Goal: Task Accomplishment & Management: Manage account settings

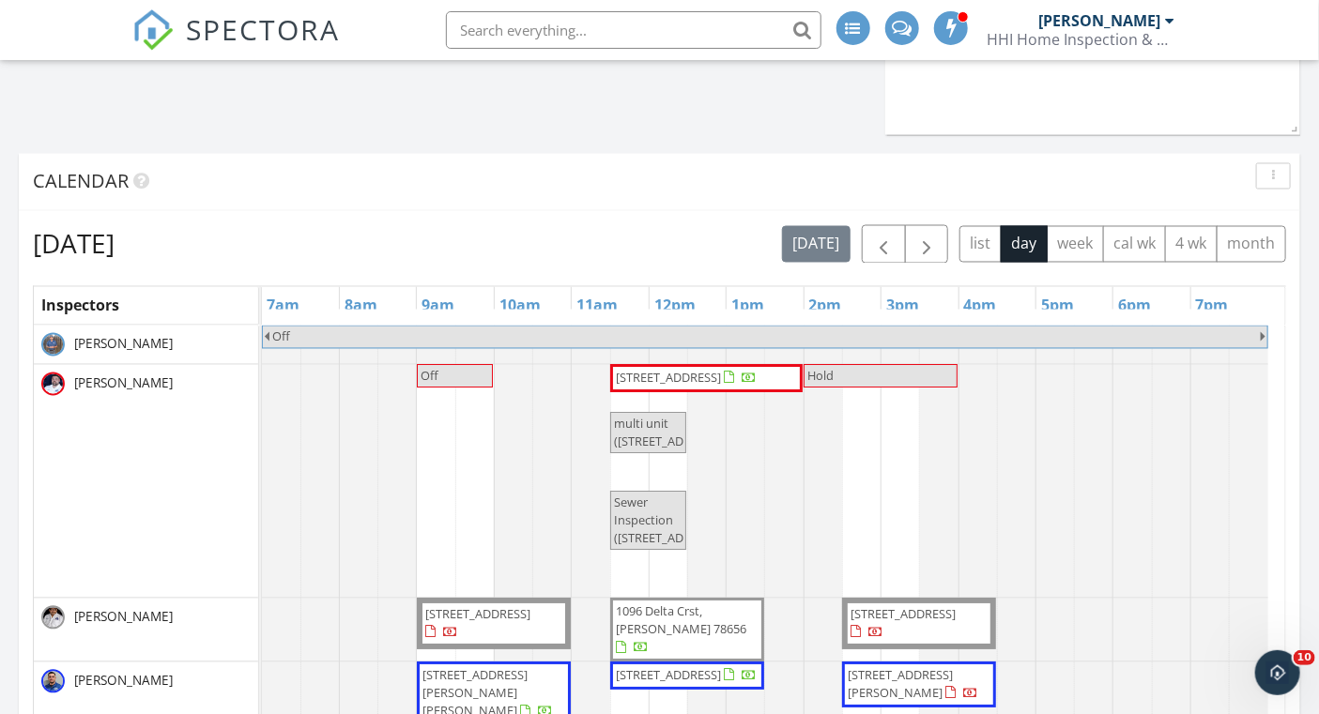
scroll to position [259, 0]
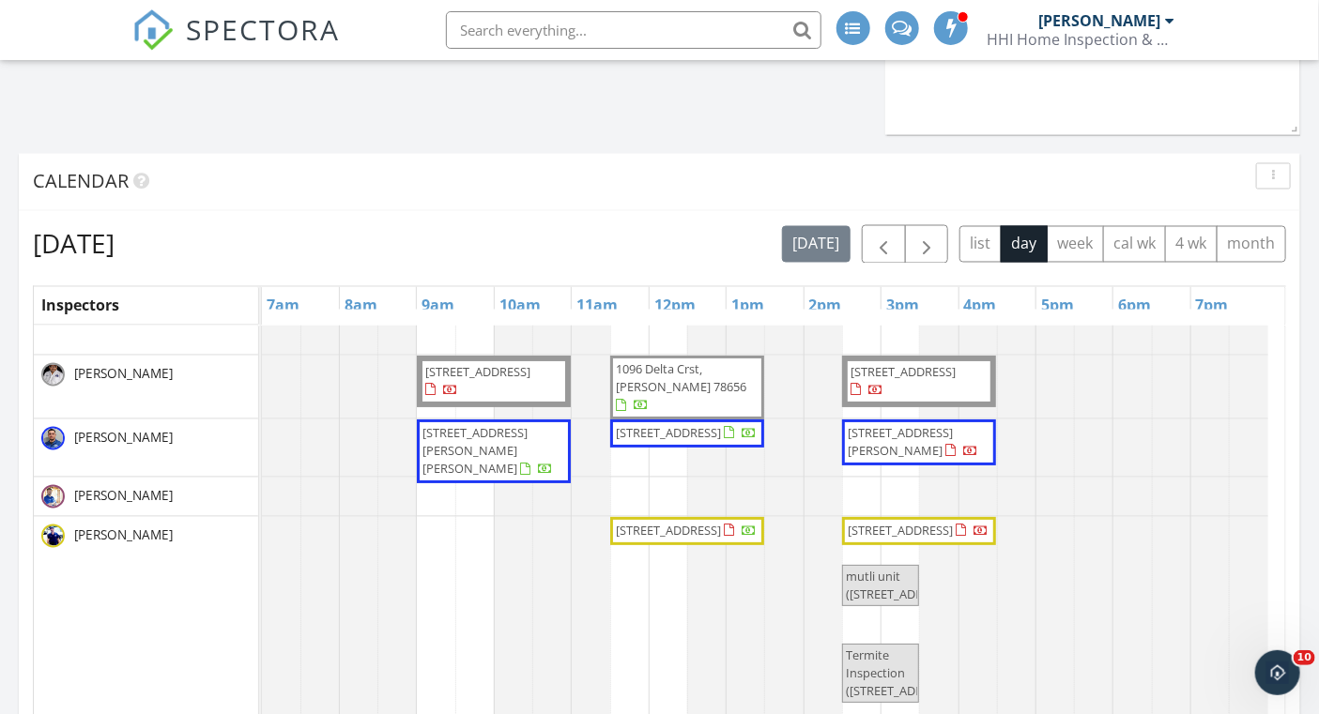
click at [874, 522] on span "[STREET_ADDRESS]" at bounding box center [900, 530] width 105 height 17
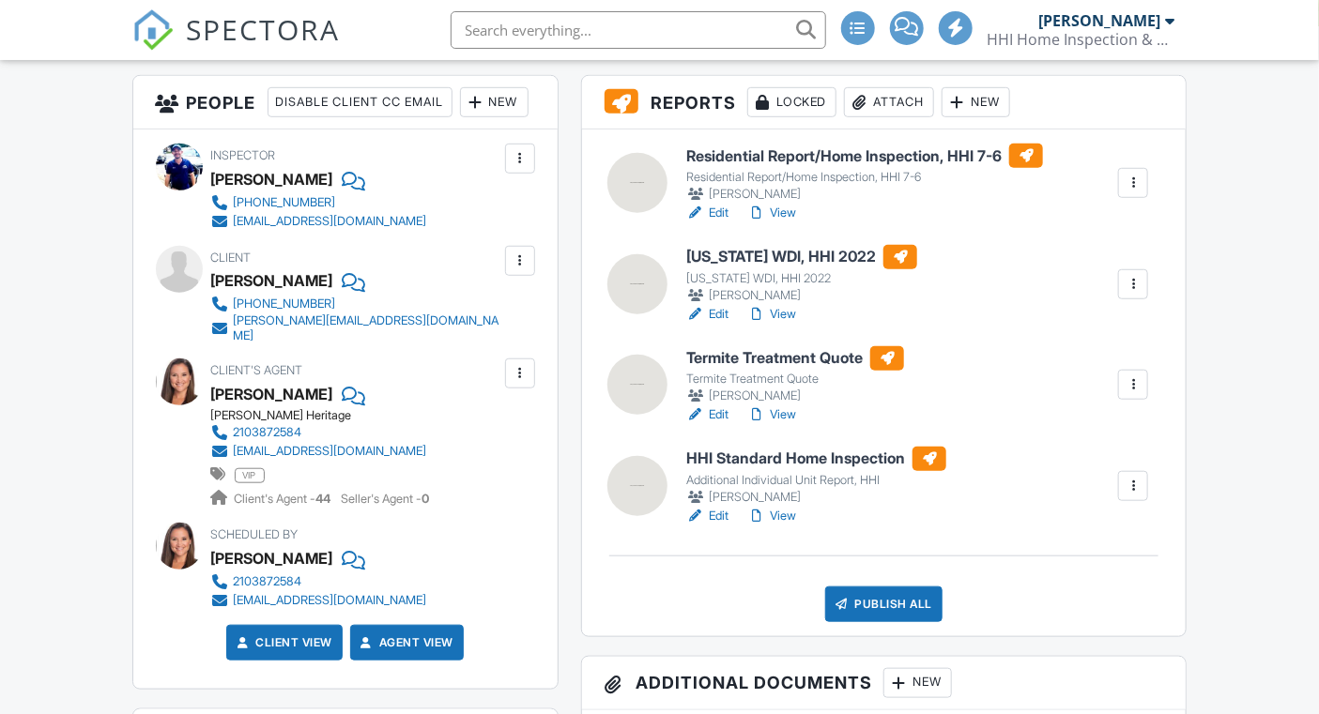
click at [1131, 284] on div at bounding box center [1133, 284] width 19 height 19
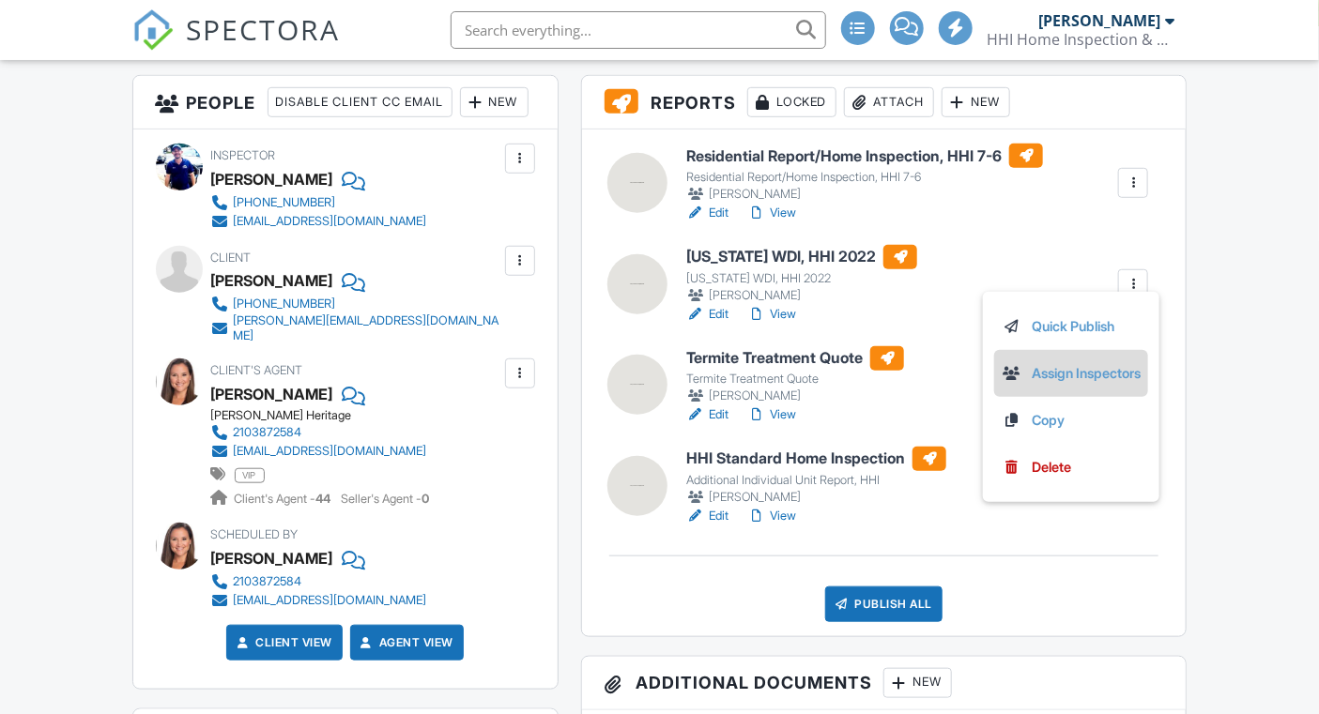
click at [1063, 378] on link "Assign Inspectors" at bounding box center [1071, 373] width 139 height 21
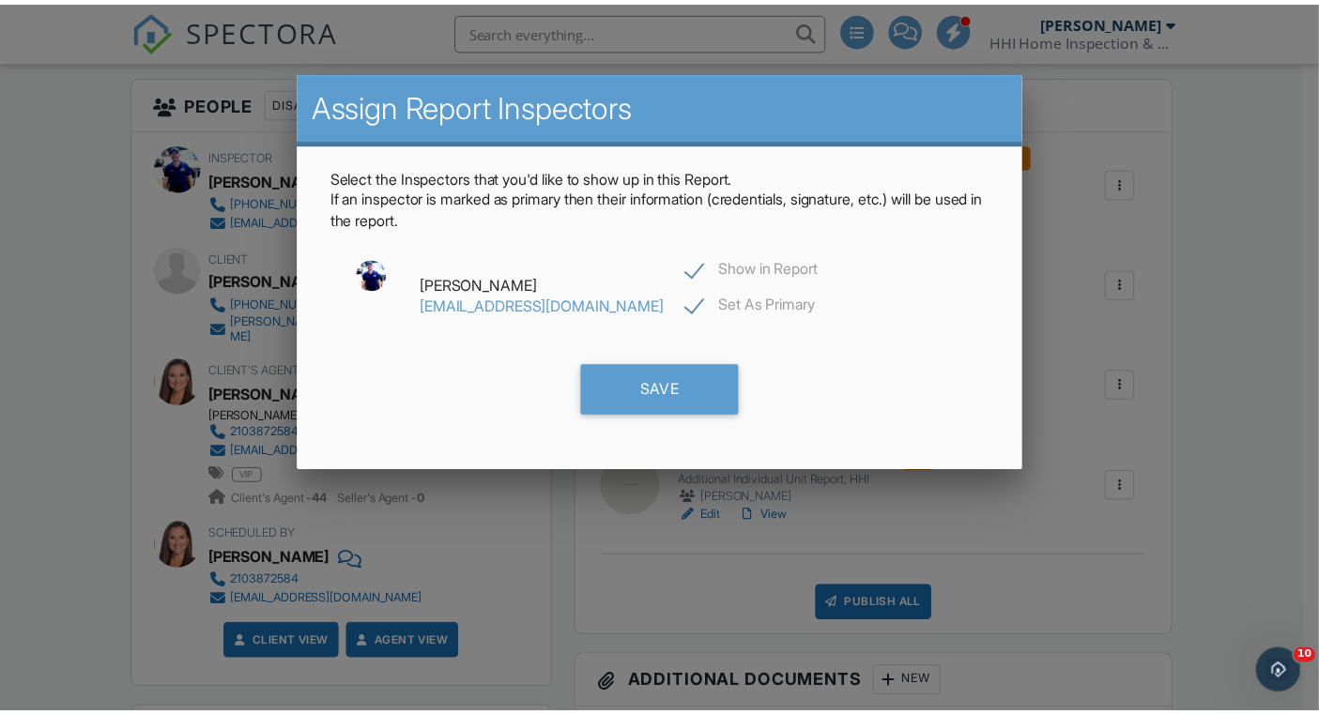
scroll to position [0, 0]
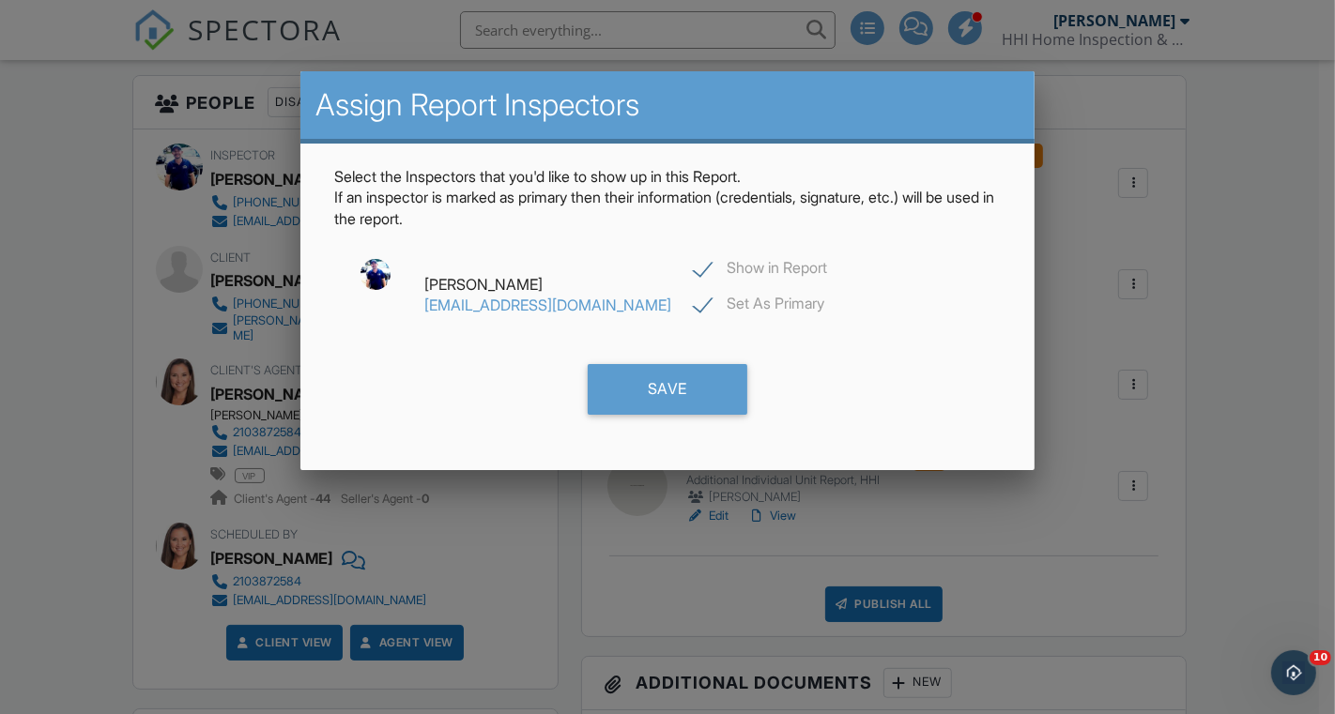
click at [1221, 156] on div at bounding box center [667, 352] width 1335 height 893
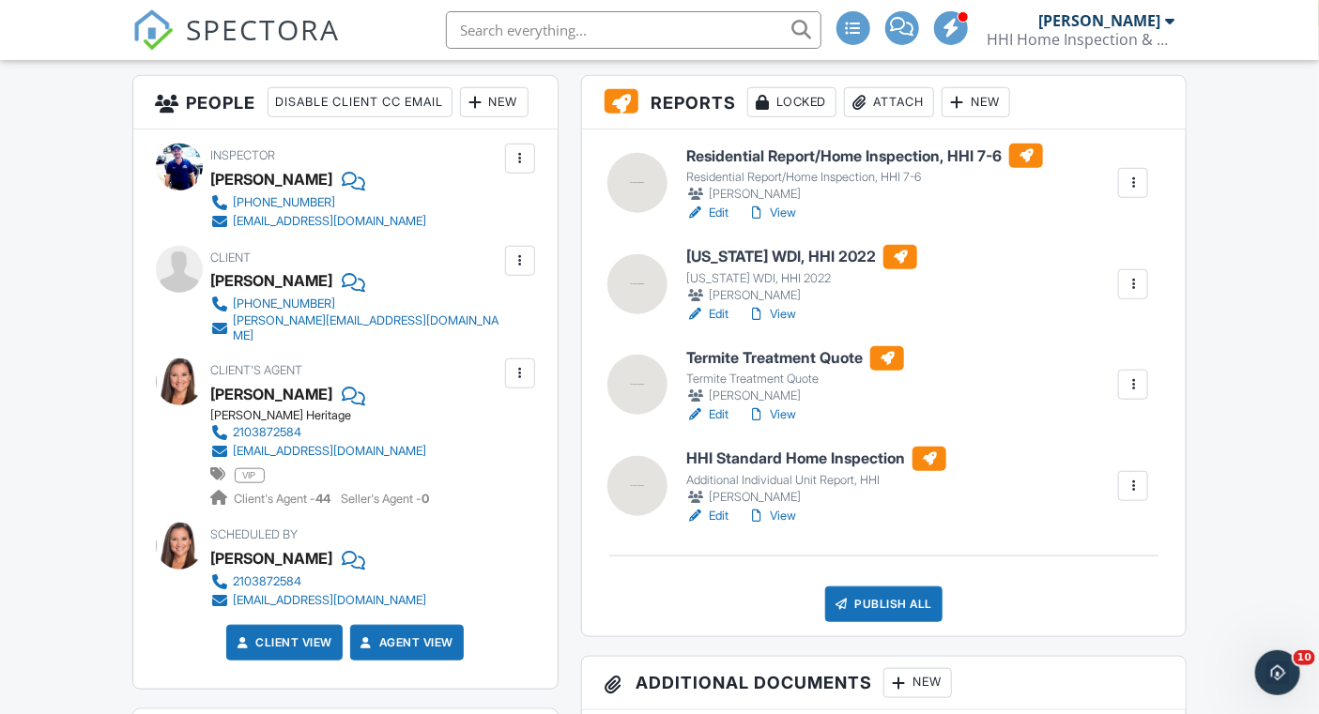
click at [168, 22] on img at bounding box center [152, 29] width 41 height 41
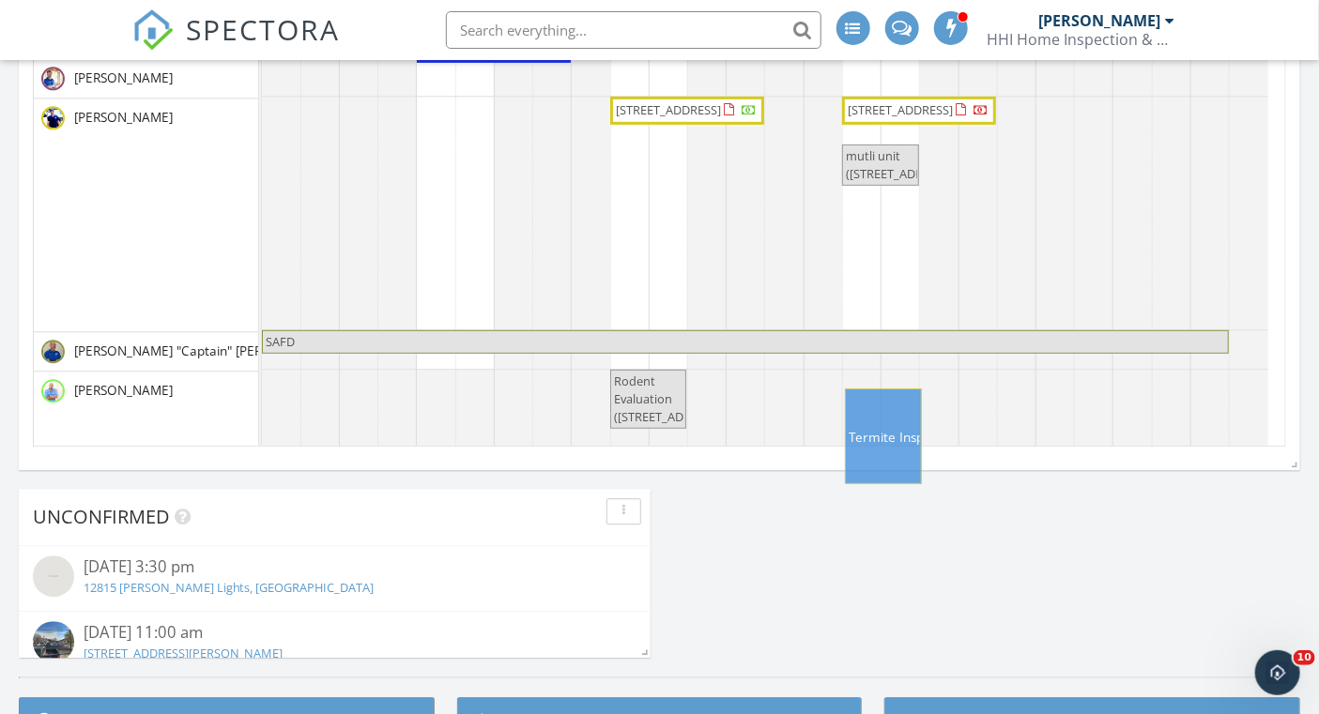
scroll to position [87, 0]
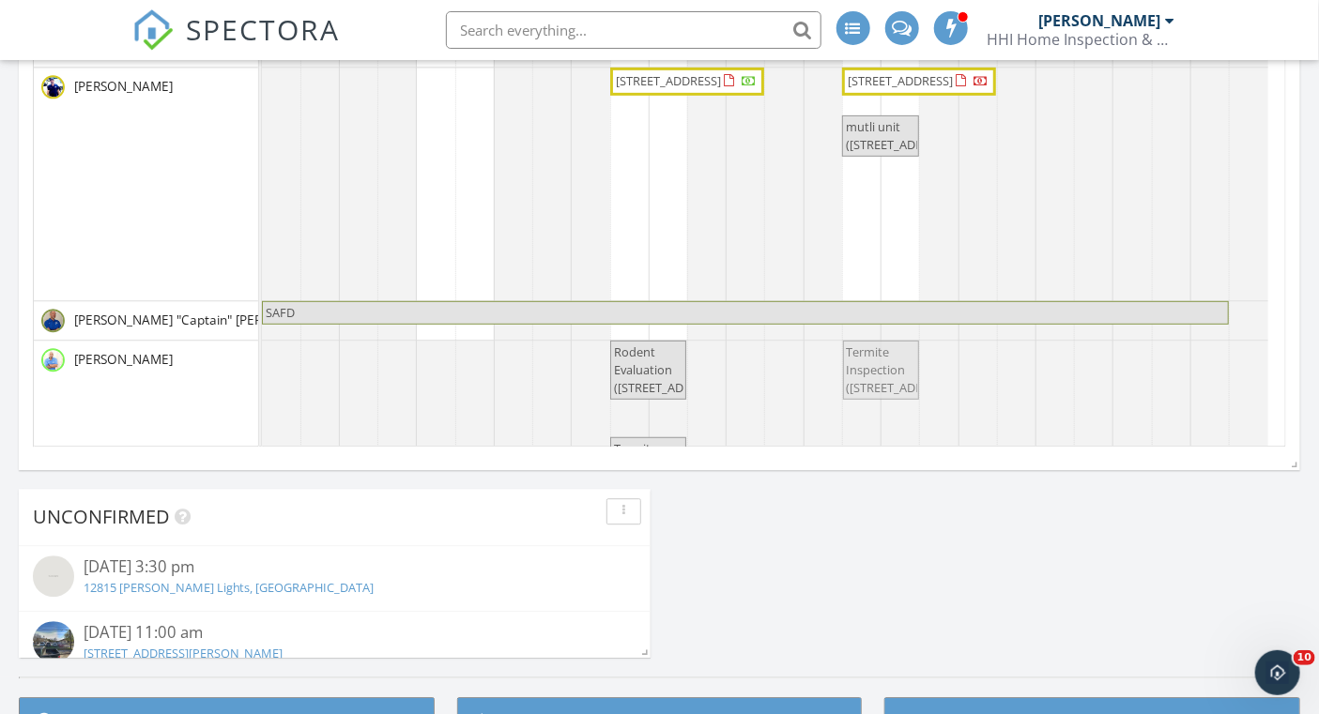
click at [904, 370] on tbody "Off Off 216 E Cedar St, Seguin 78155 Hold multi unit (216 E Cedar St, Seguin) S…" at bounding box center [765, 117] width 1006 height 968
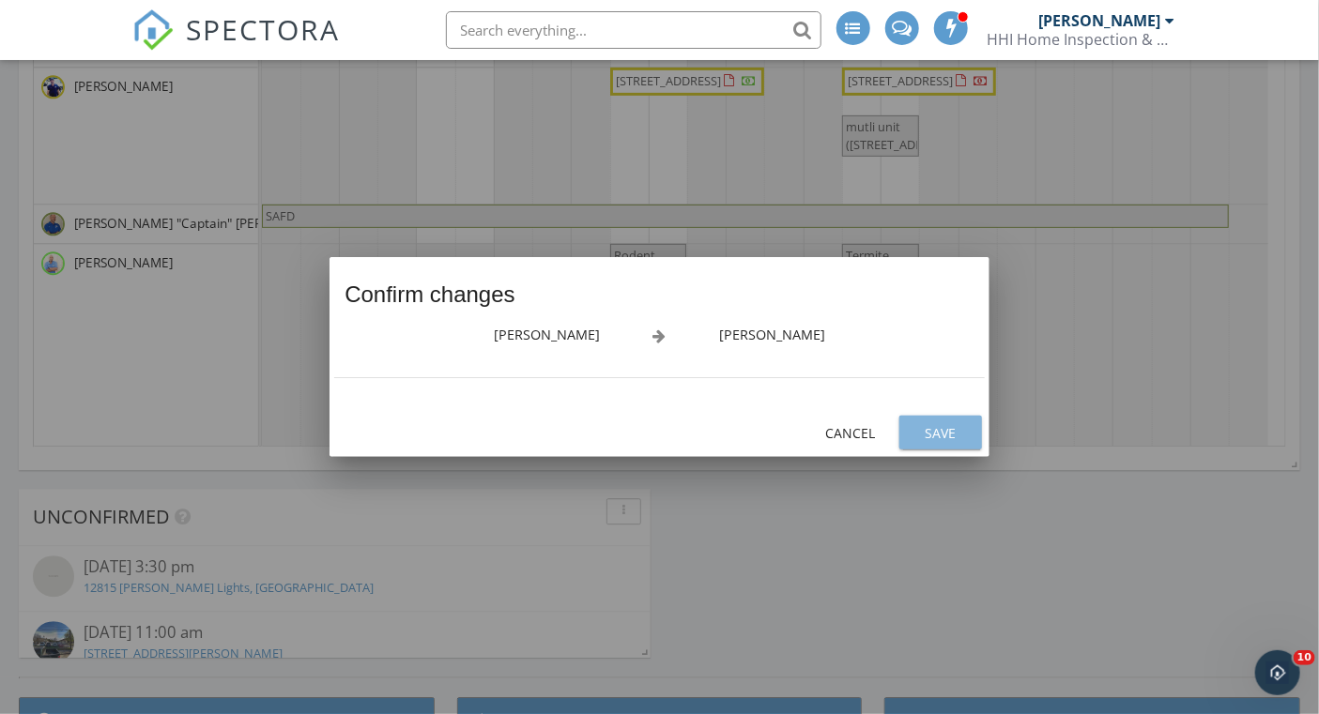
click at [927, 418] on button "Save" at bounding box center [940, 433] width 83 height 34
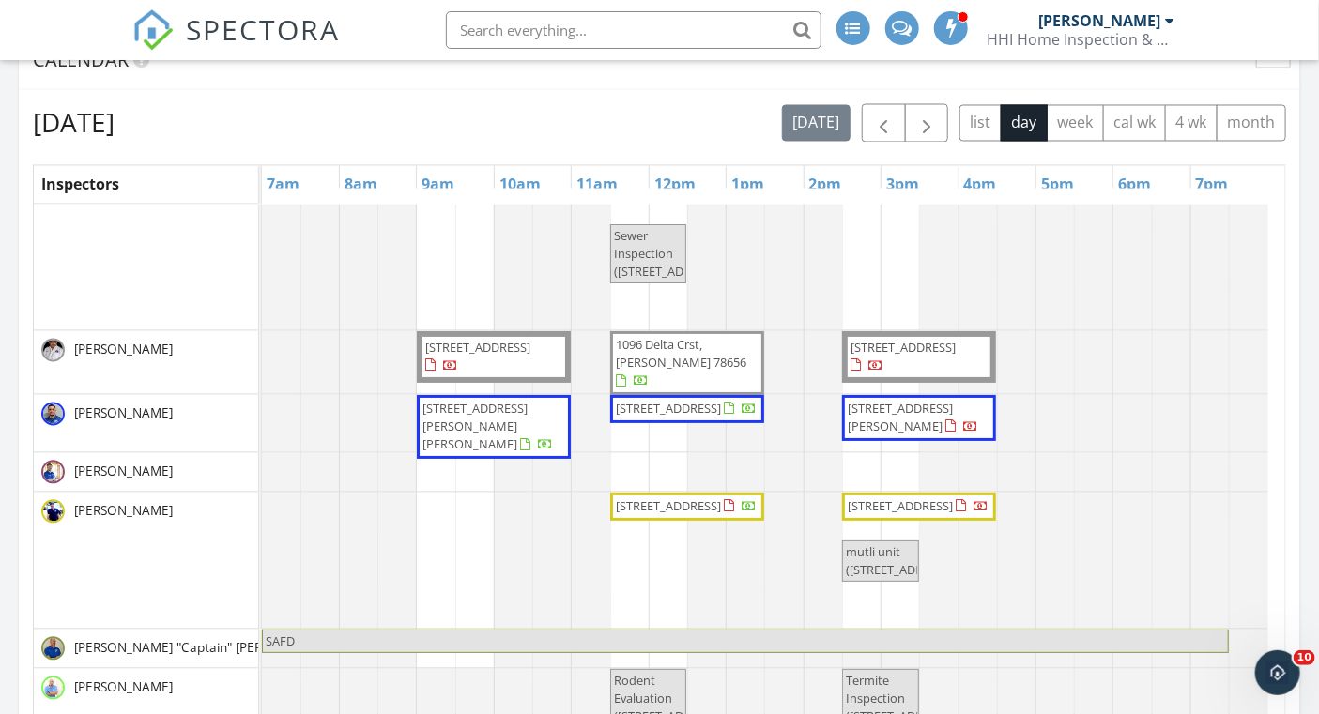
click at [262, 555] on div at bounding box center [262, 561] width 0 height 136
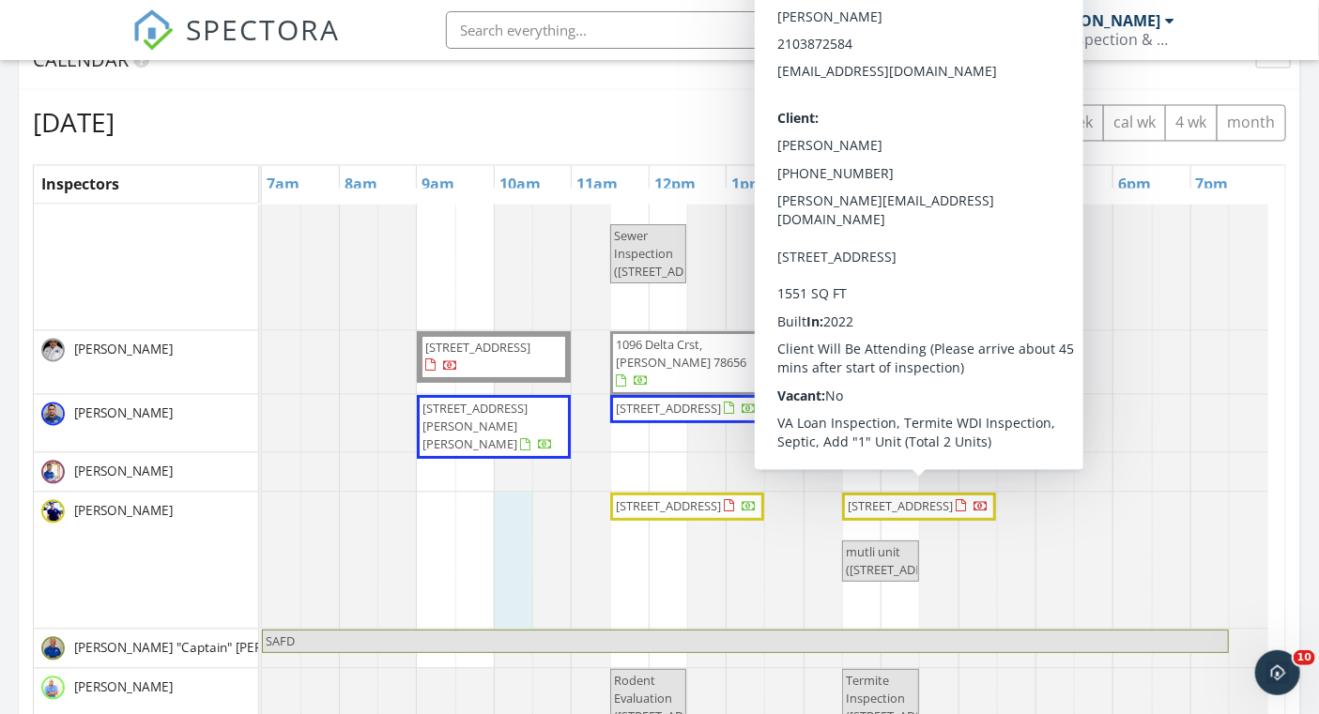
click at [874, 498] on span "111 Loma Park Rd, Floresville 78114" at bounding box center [918, 507] width 145 height 19
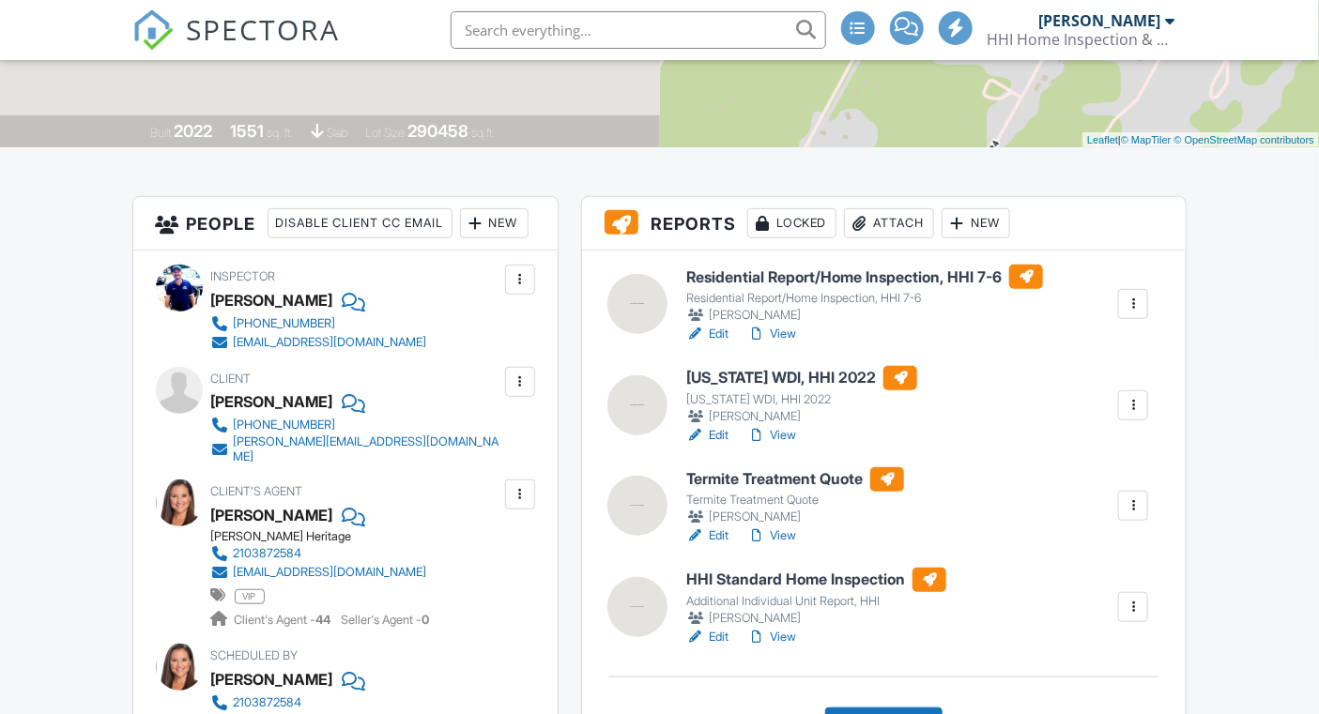
click at [1138, 400] on div at bounding box center [1133, 405] width 19 height 19
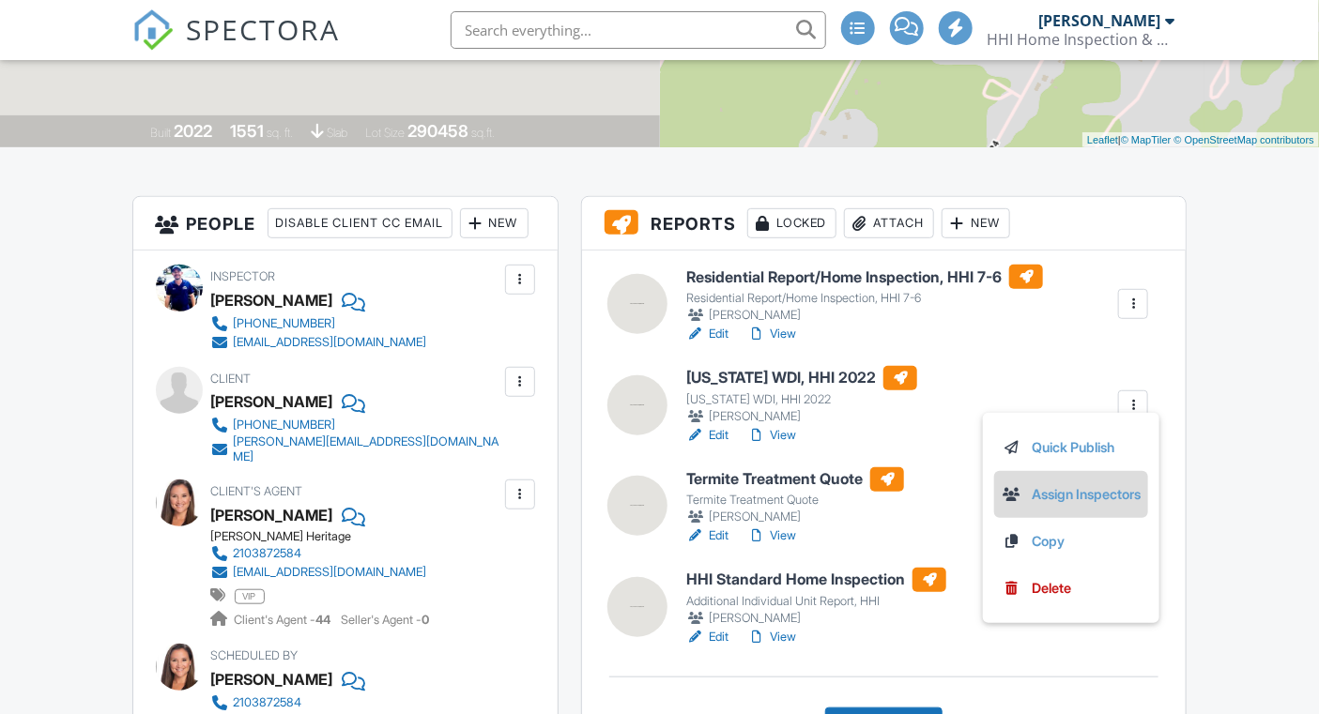
click at [1066, 487] on link "Assign Inspectors" at bounding box center [1071, 494] width 139 height 21
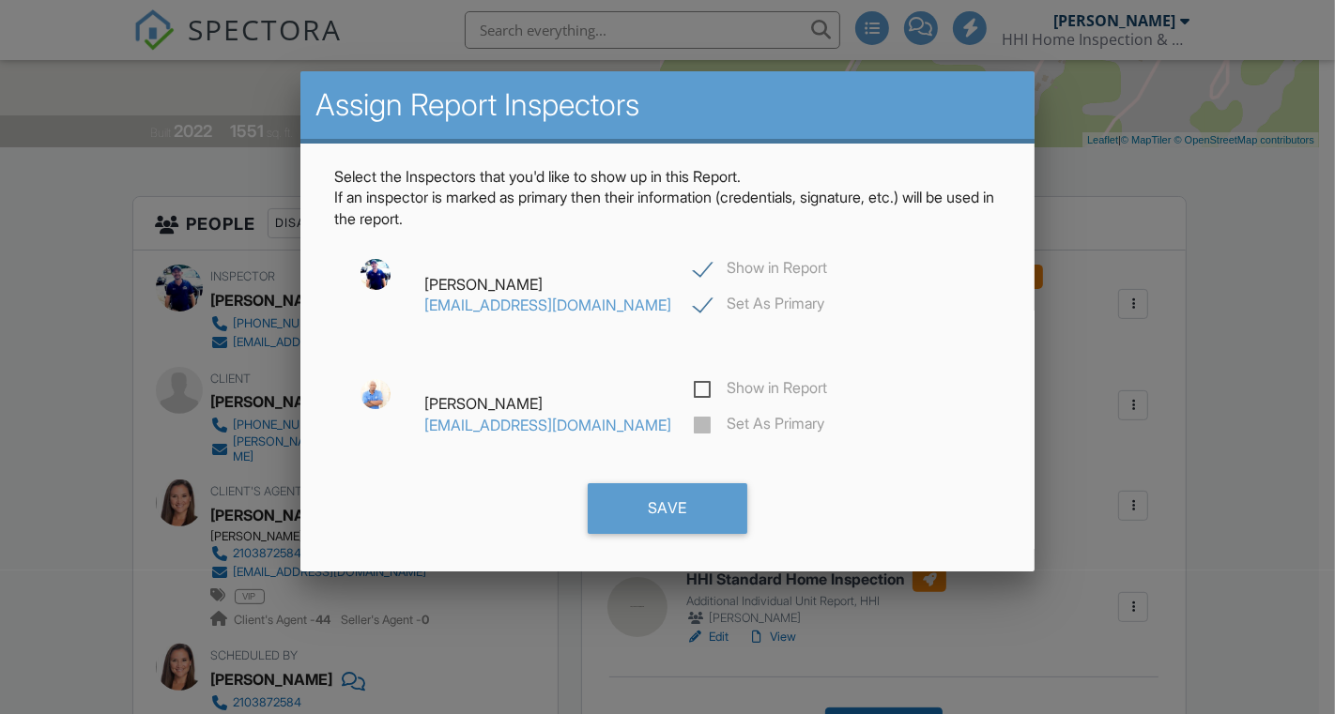
scroll to position [0, 0]
click at [694, 270] on label "Show in Report" at bounding box center [760, 270] width 133 height 23
checkbox input "false"
click at [694, 389] on label "Show in Report" at bounding box center [760, 390] width 133 height 23
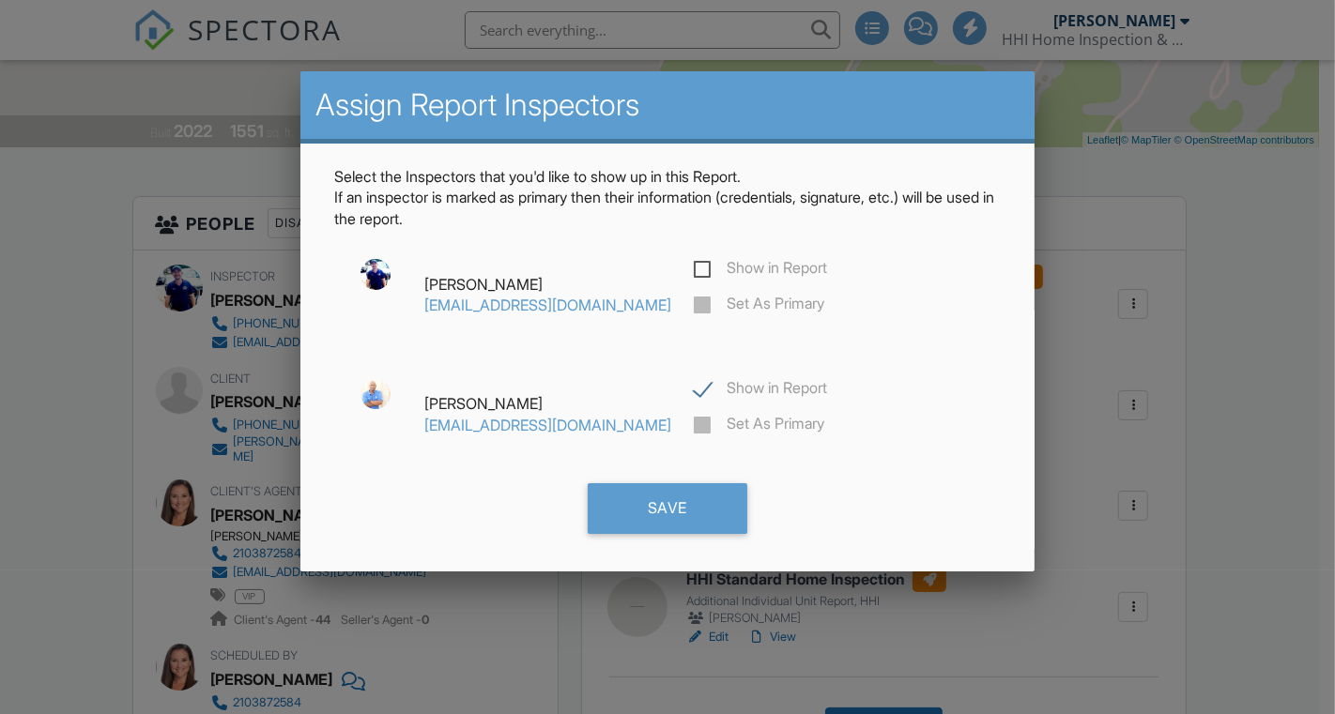
checkbox input "true"
click at [694, 423] on label "Set As Primary" at bounding box center [759, 426] width 130 height 23
checkbox input "true"
click at [636, 493] on div "Save" at bounding box center [668, 508] width 160 height 51
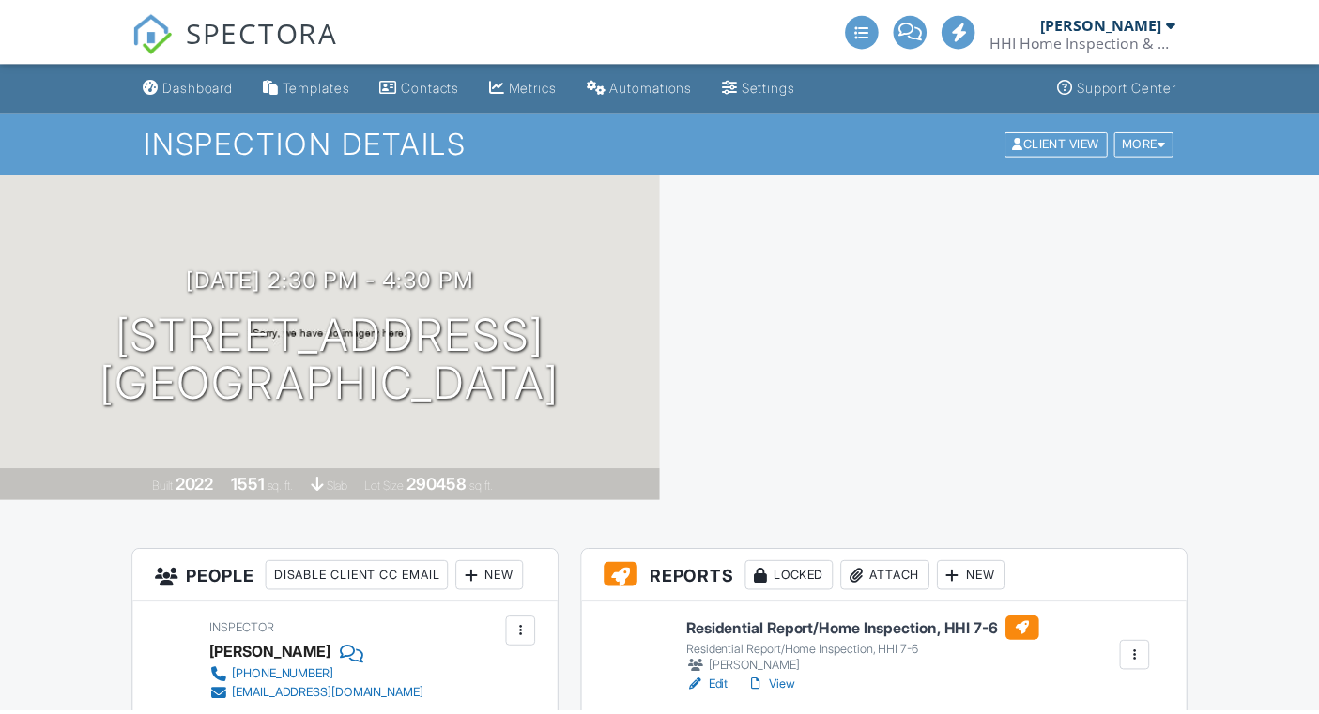
scroll to position [453, 0]
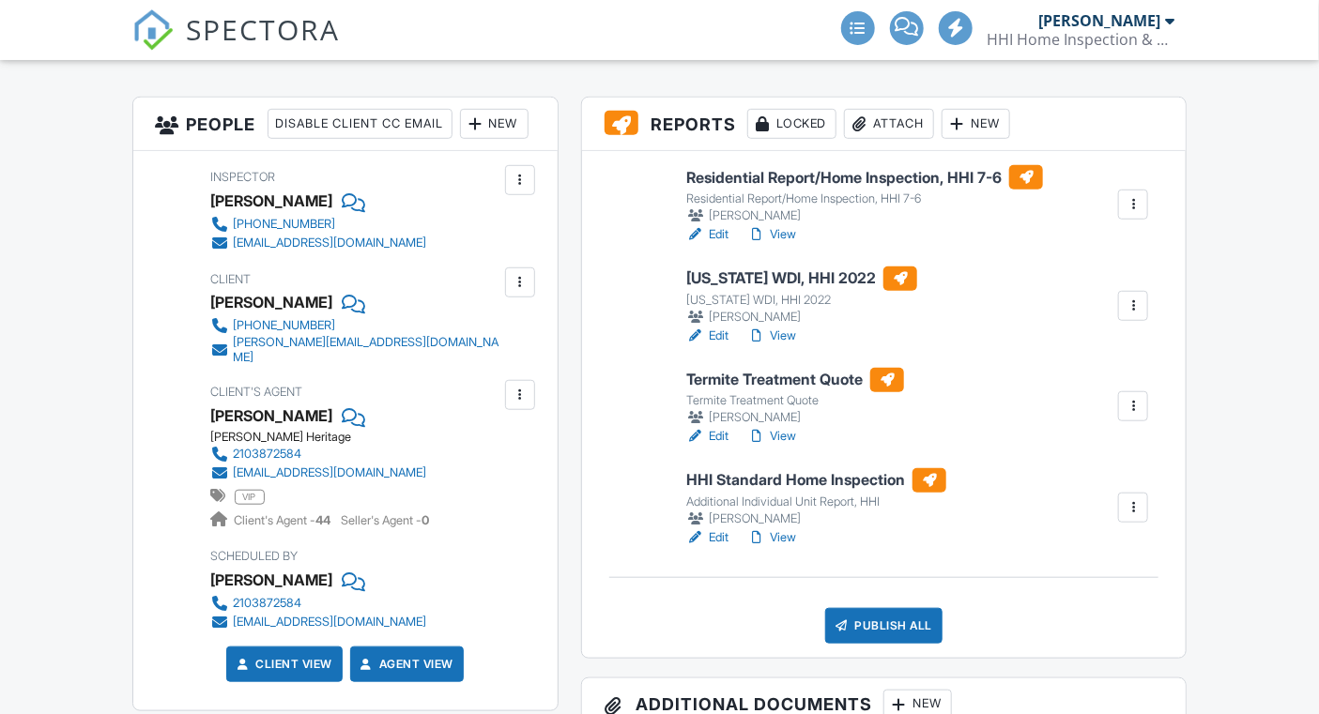
click at [1133, 406] on div at bounding box center [1133, 406] width 19 height 19
click at [1136, 405] on div at bounding box center [1133, 406] width 19 height 19
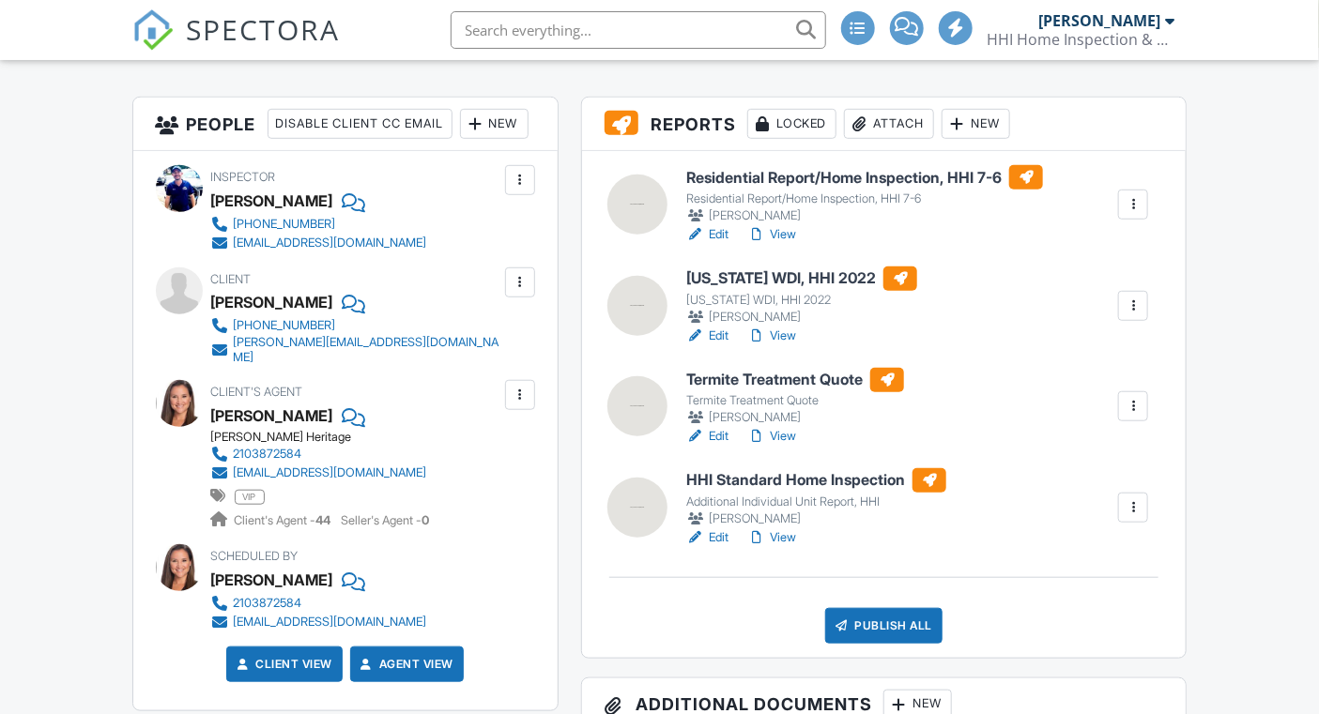
click at [1136, 409] on div at bounding box center [1133, 406] width 19 height 19
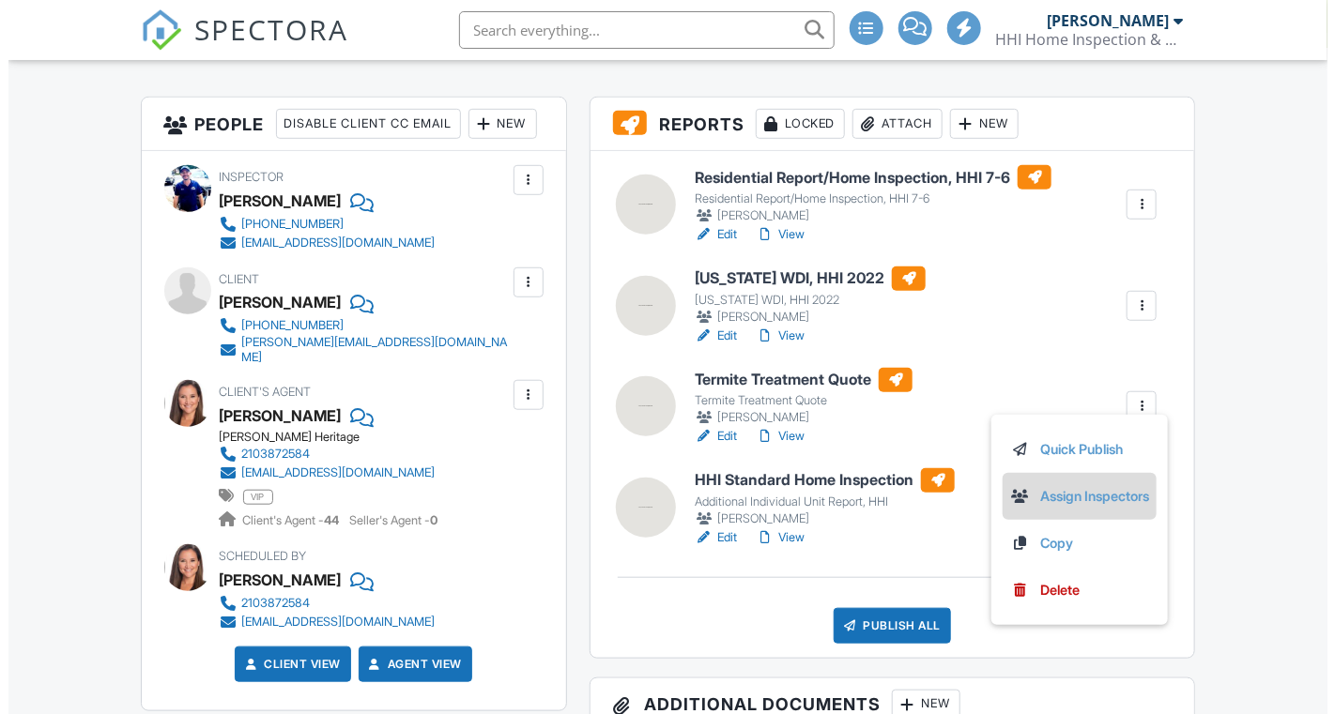
scroll to position [0, 0]
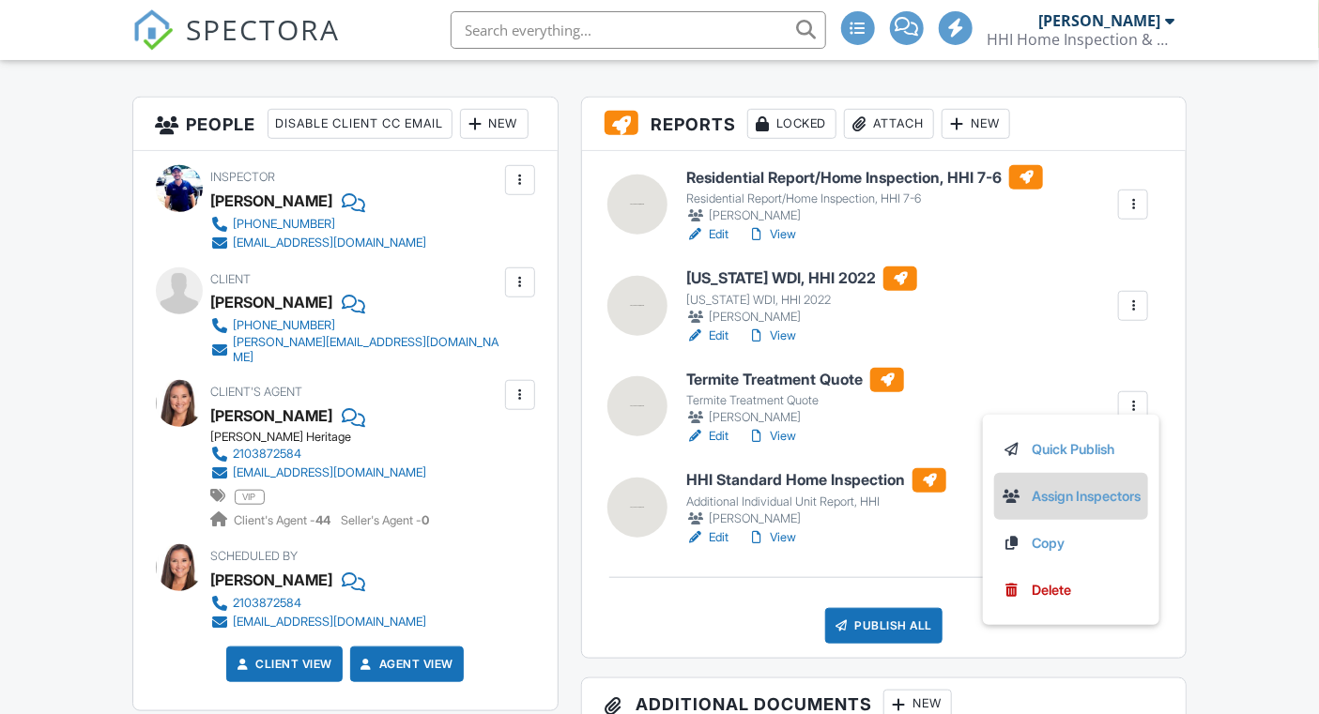
click at [1056, 494] on link "Assign Inspectors" at bounding box center [1071, 496] width 139 height 21
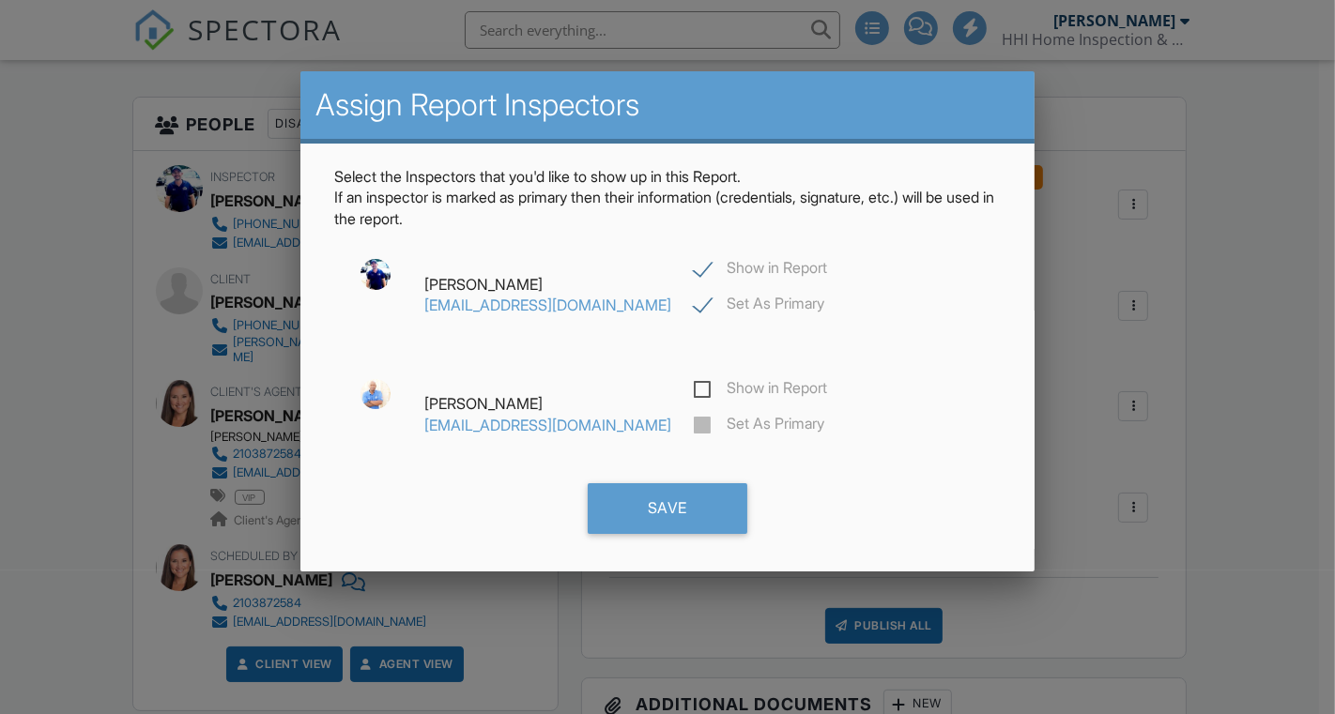
click at [694, 273] on label "Show in Report" at bounding box center [760, 270] width 133 height 23
checkbox input "false"
click at [694, 391] on label "Show in Report" at bounding box center [760, 390] width 133 height 23
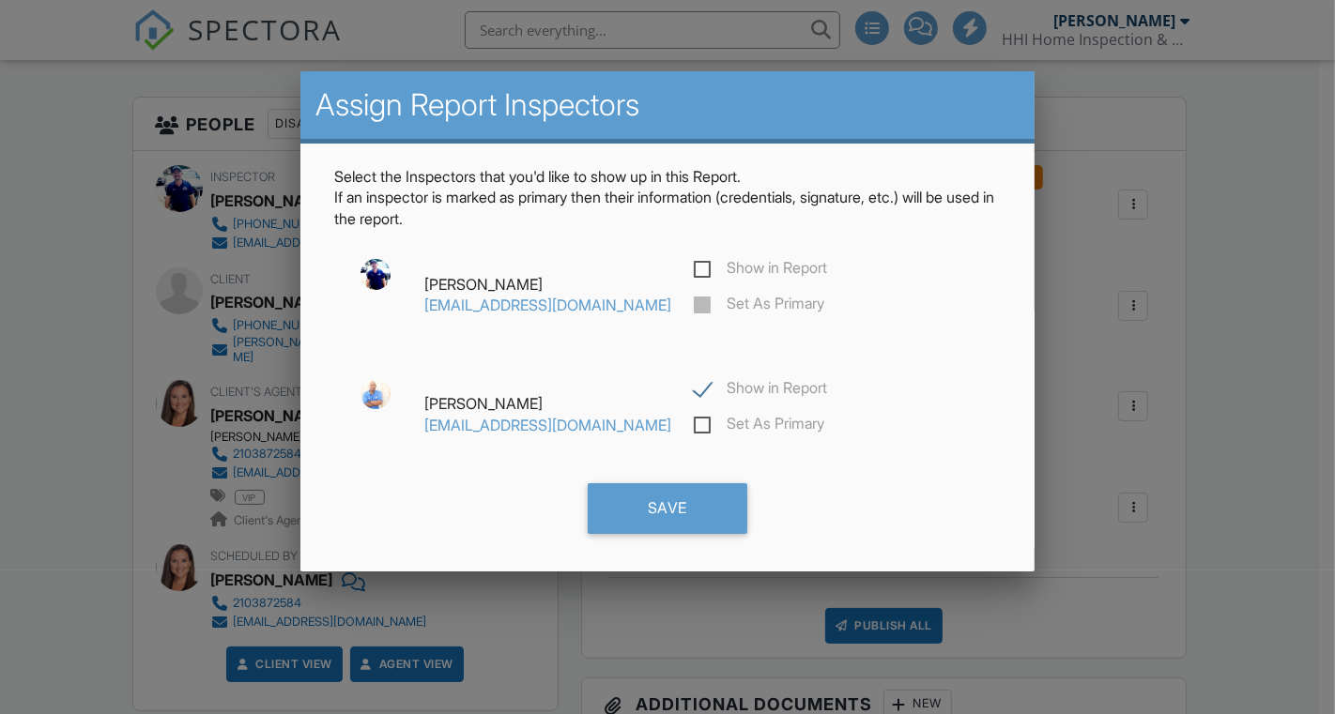
checkbox input "true"
click at [694, 419] on label "Set As Primary" at bounding box center [759, 426] width 130 height 23
checkbox input "true"
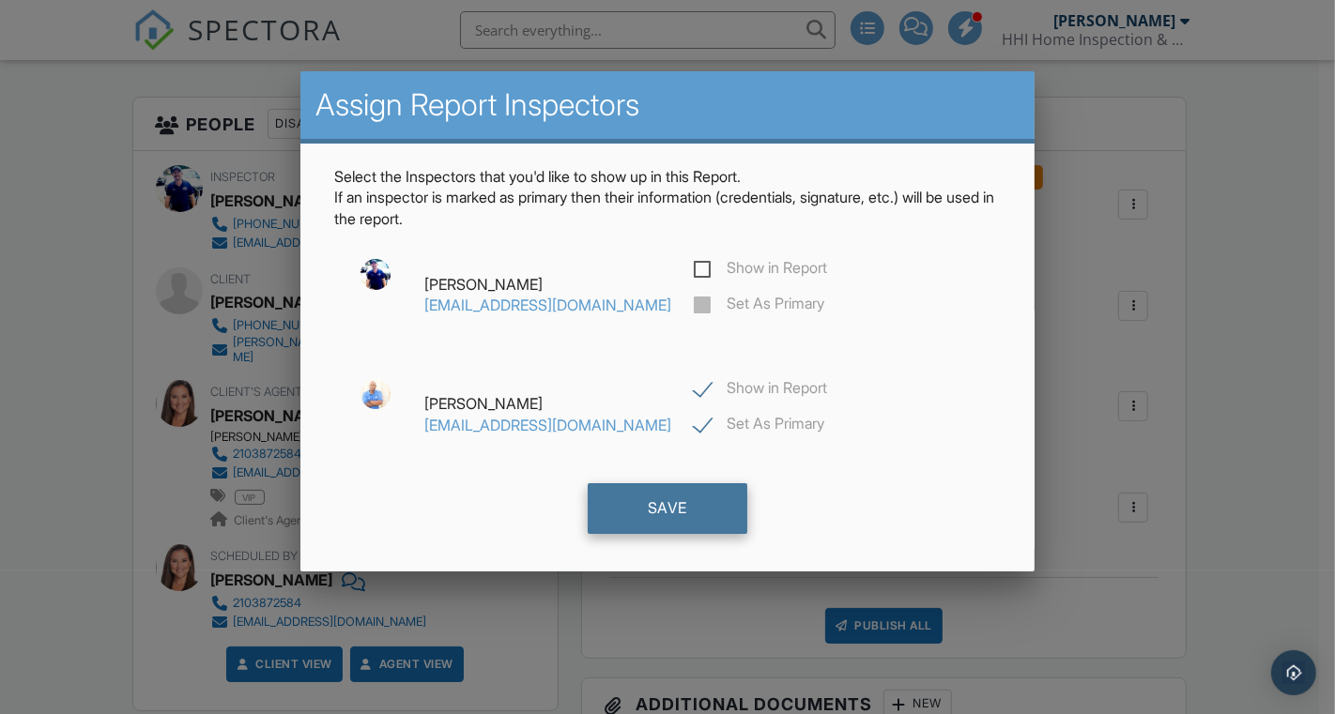
click at [652, 510] on div "Save" at bounding box center [668, 508] width 160 height 51
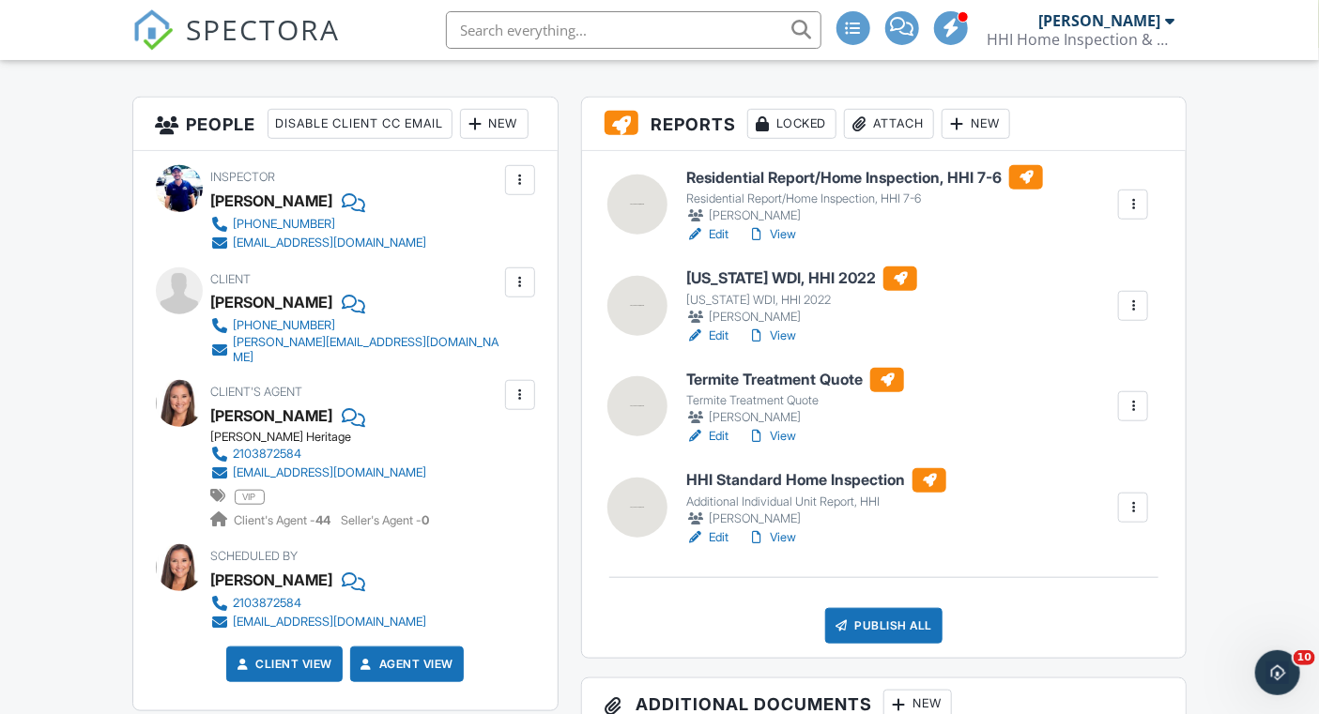
click at [721, 334] on link "Edit" at bounding box center [707, 336] width 42 height 19
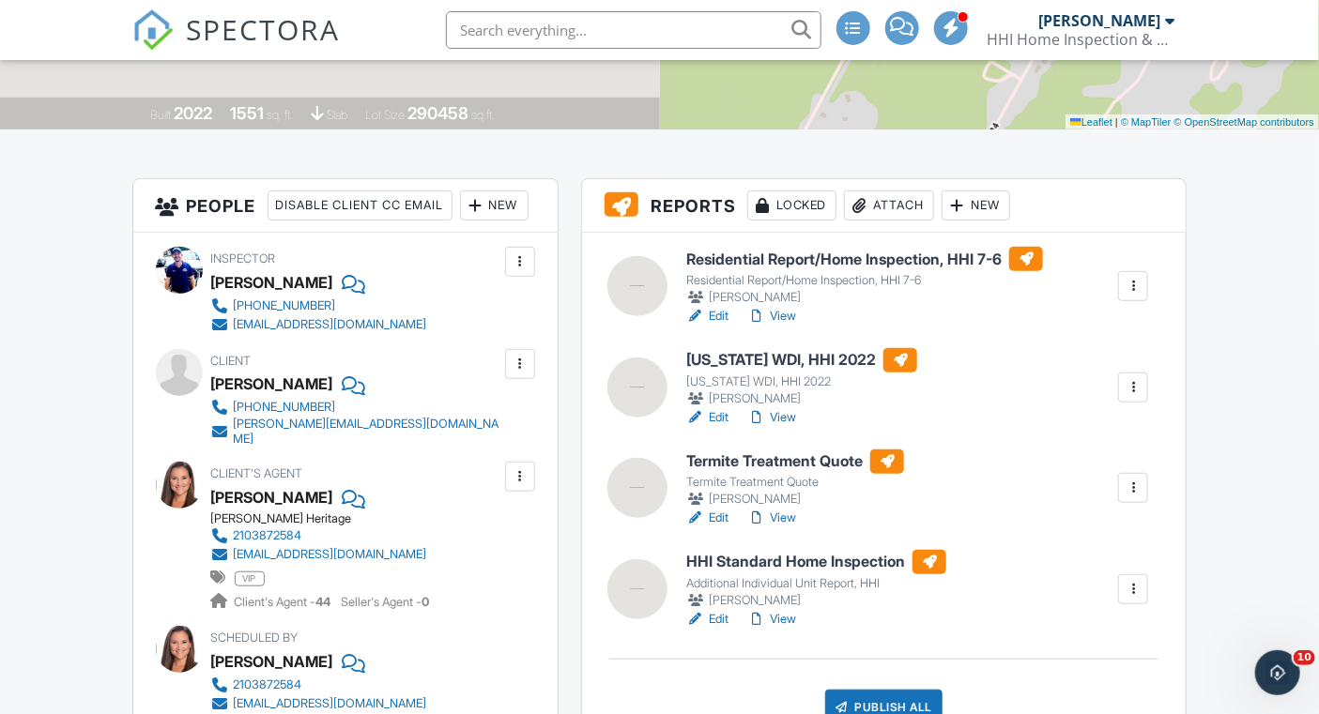
click at [719, 518] on link "Edit" at bounding box center [707, 518] width 42 height 19
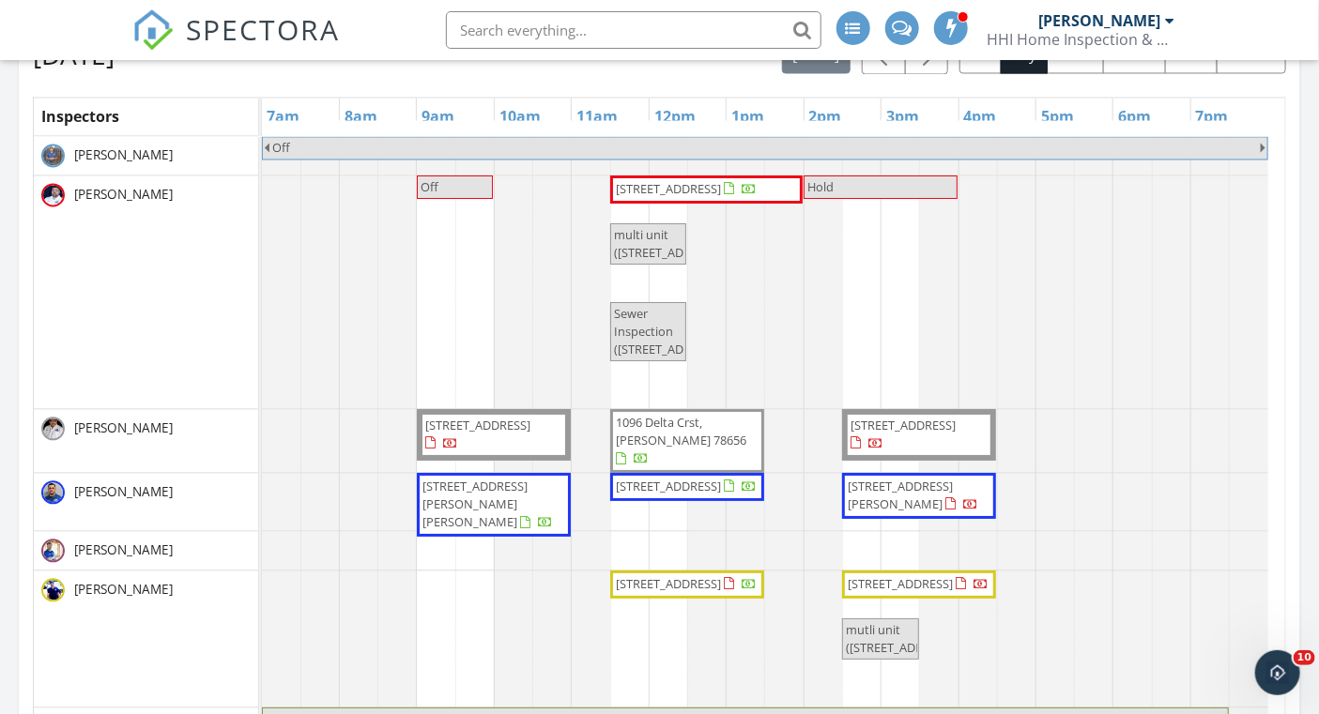
scroll to position [1519, 0]
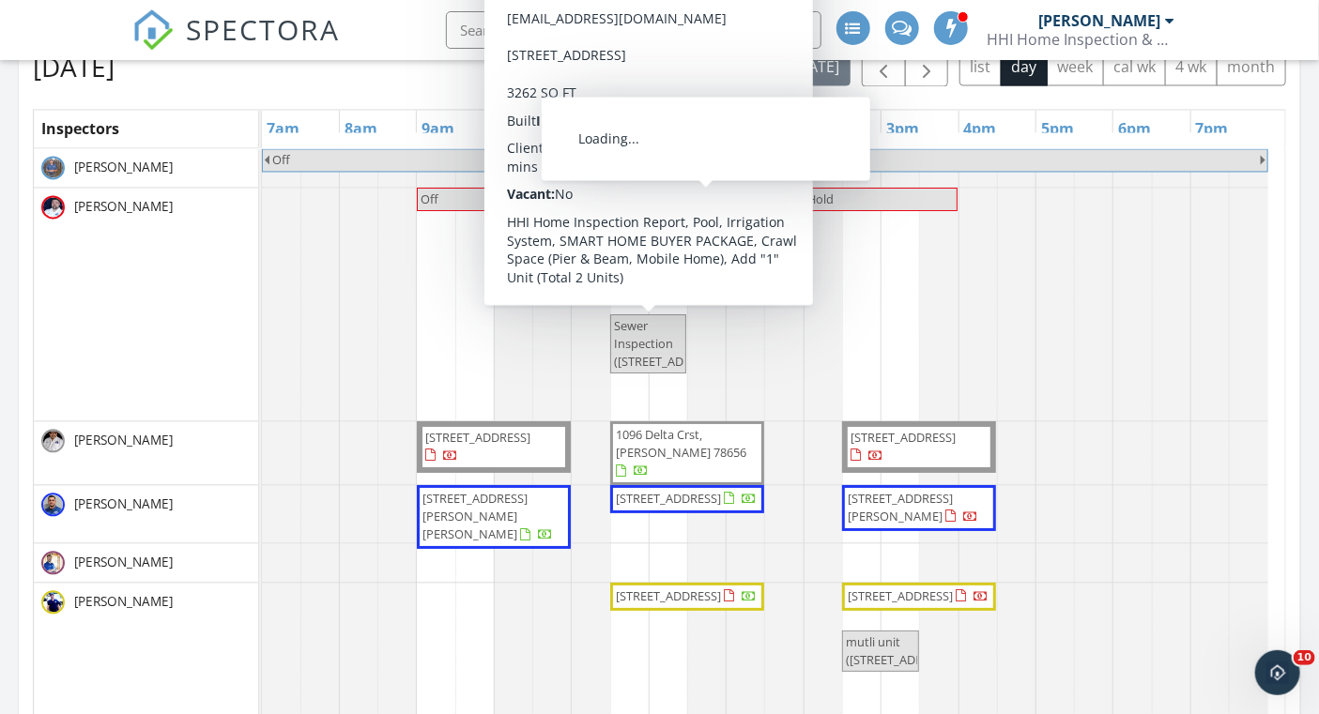
click at [715, 211] on span "[STREET_ADDRESS]" at bounding box center [686, 202] width 145 height 19
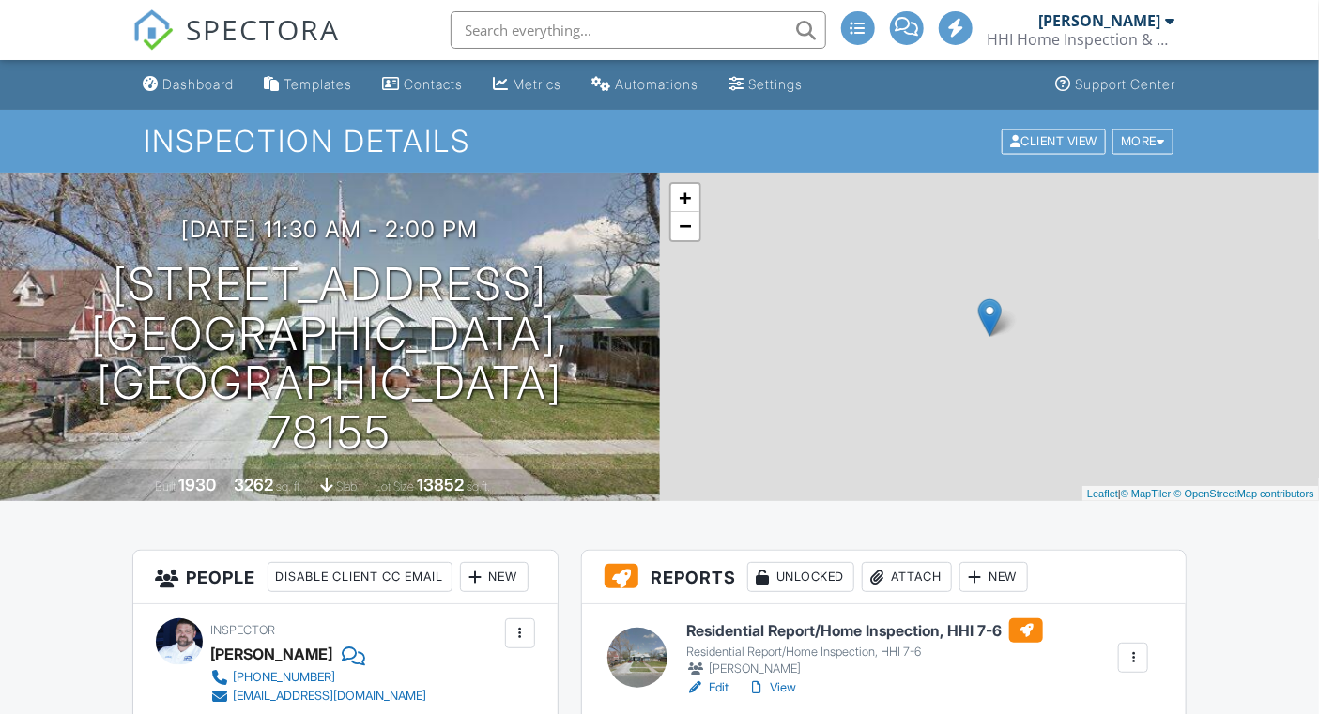
scroll to position [448, 0]
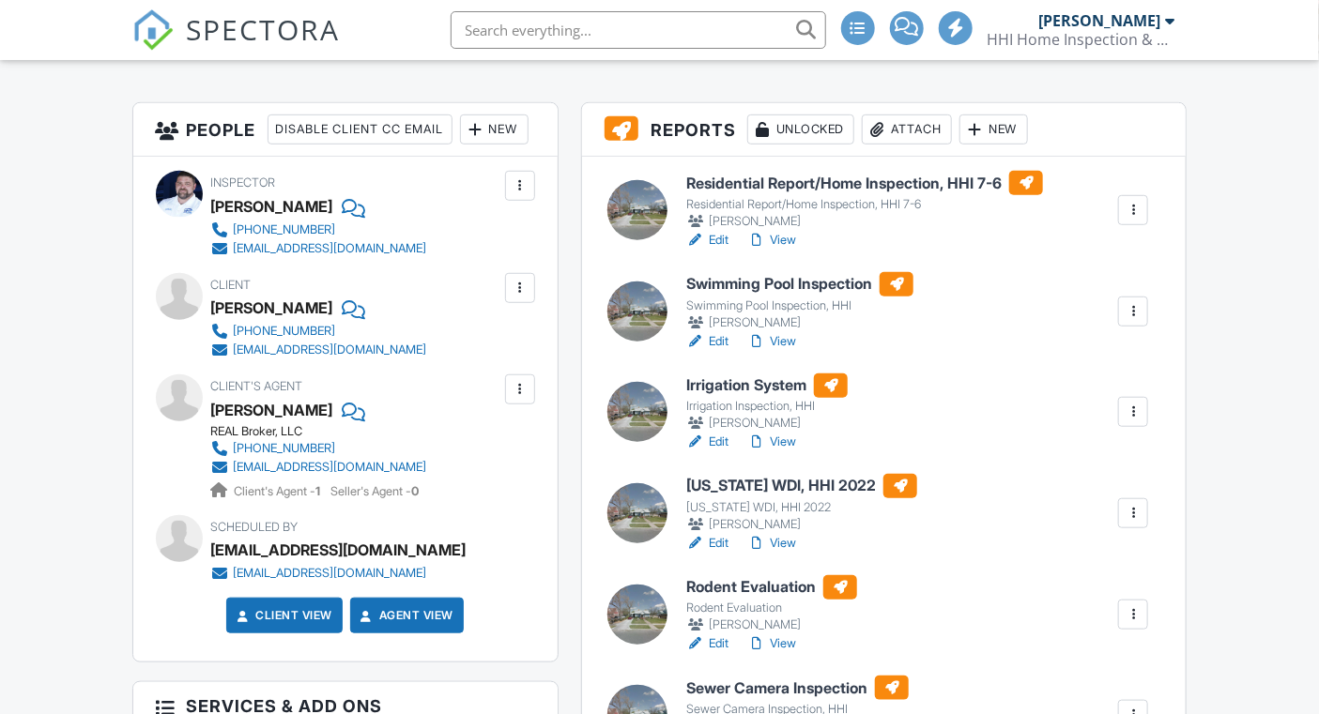
click at [1128, 512] on div at bounding box center [1133, 513] width 30 height 30
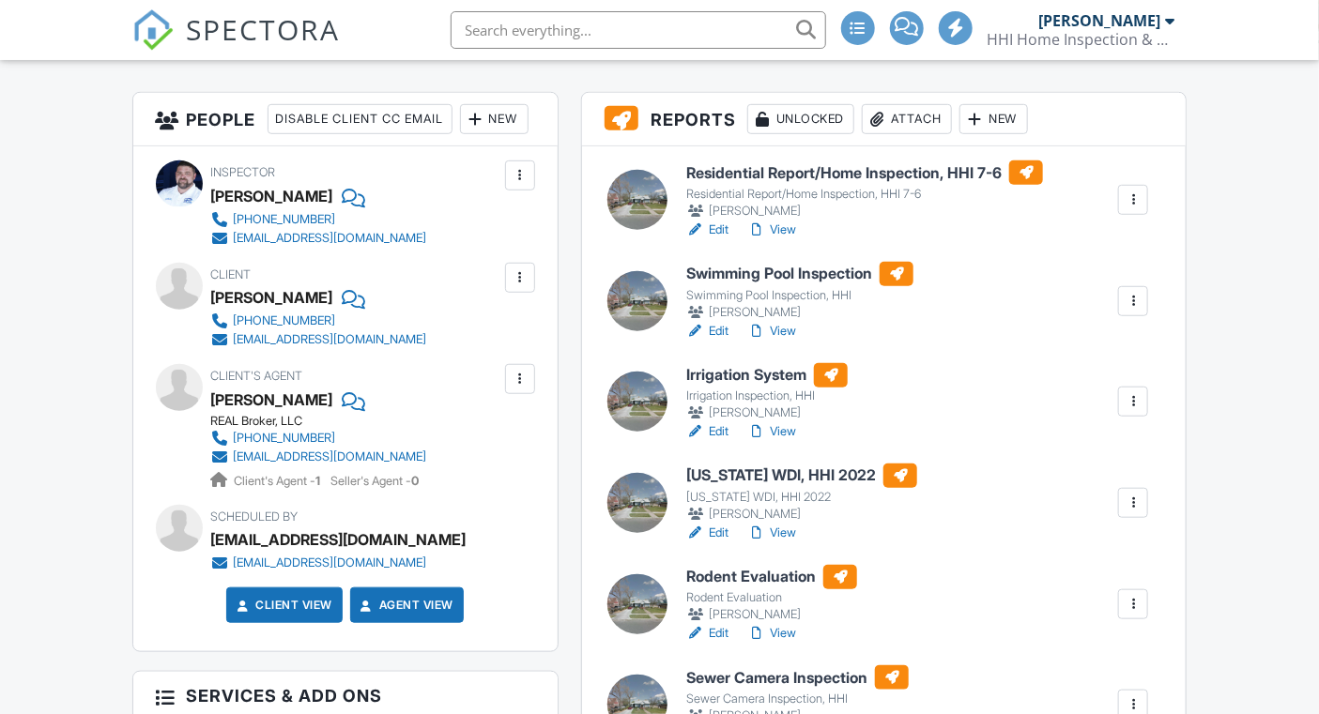
click at [1138, 500] on div at bounding box center [1133, 503] width 19 height 19
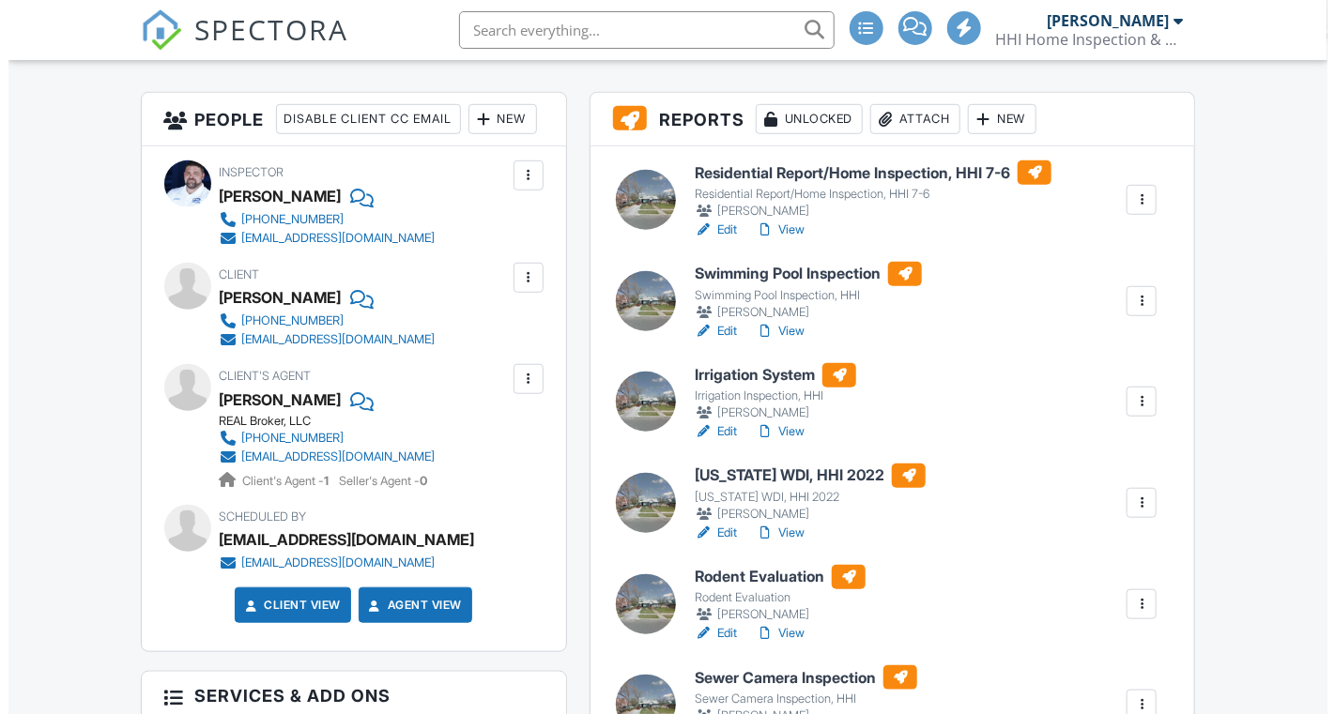
scroll to position [0, 0]
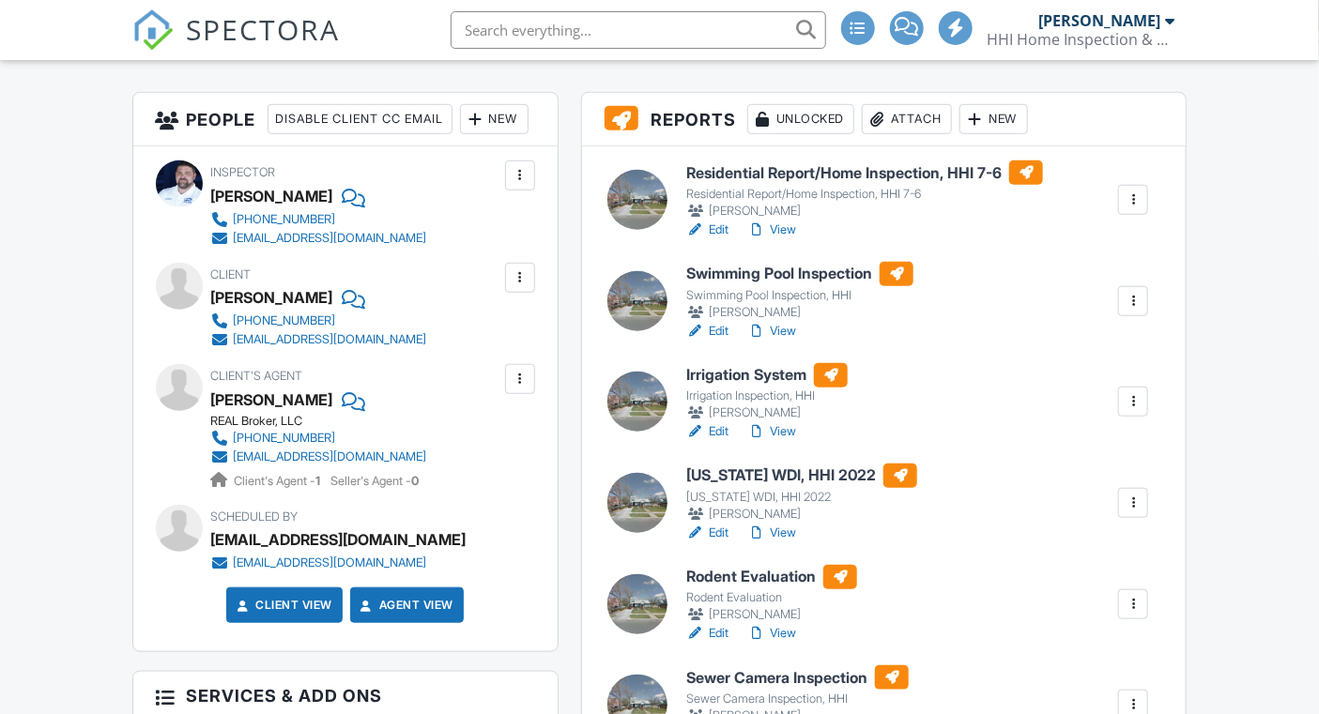
click at [1132, 499] on div at bounding box center [1133, 503] width 19 height 19
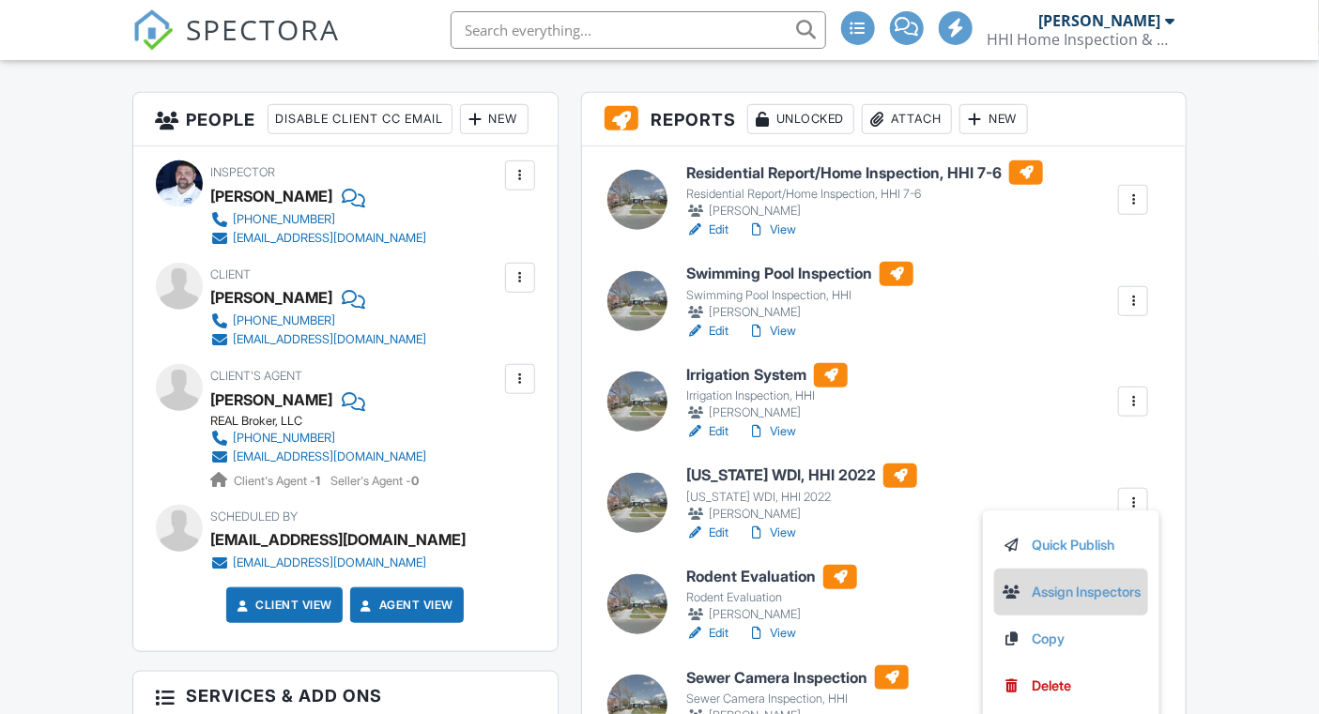
click at [1046, 590] on link "Assign Inspectors" at bounding box center [1071, 592] width 139 height 21
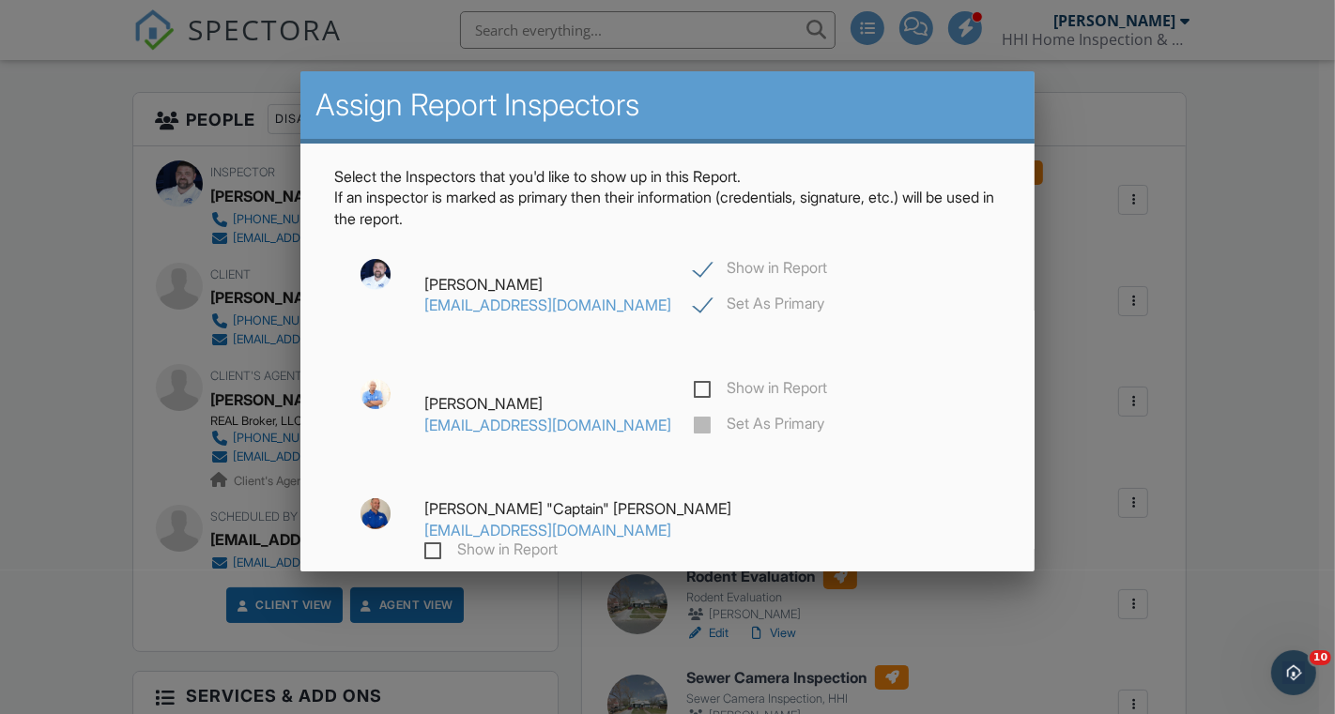
click at [694, 269] on label "Show in Report" at bounding box center [760, 270] width 133 height 23
checkbox input "false"
click at [694, 389] on label "Show in Report" at bounding box center [760, 390] width 133 height 23
checkbox input "true"
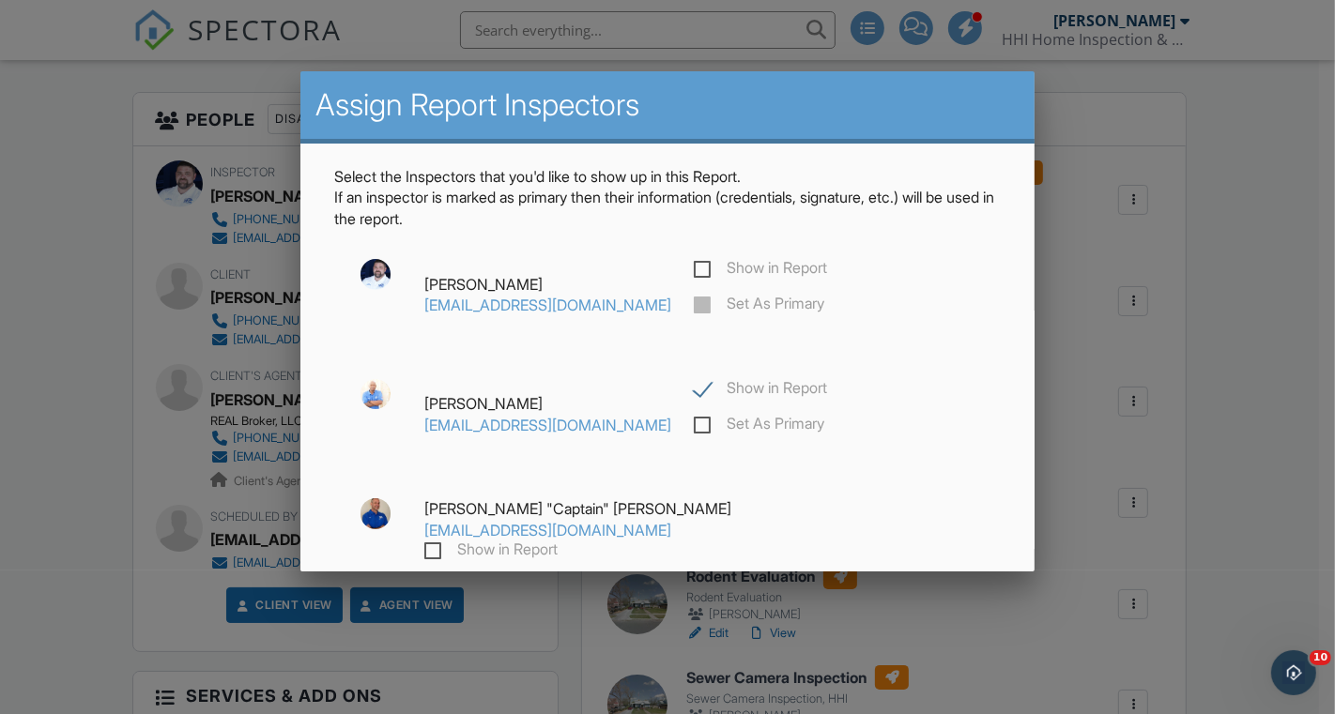
click at [694, 427] on label "Set As Primary" at bounding box center [759, 426] width 130 height 23
checkbox input "true"
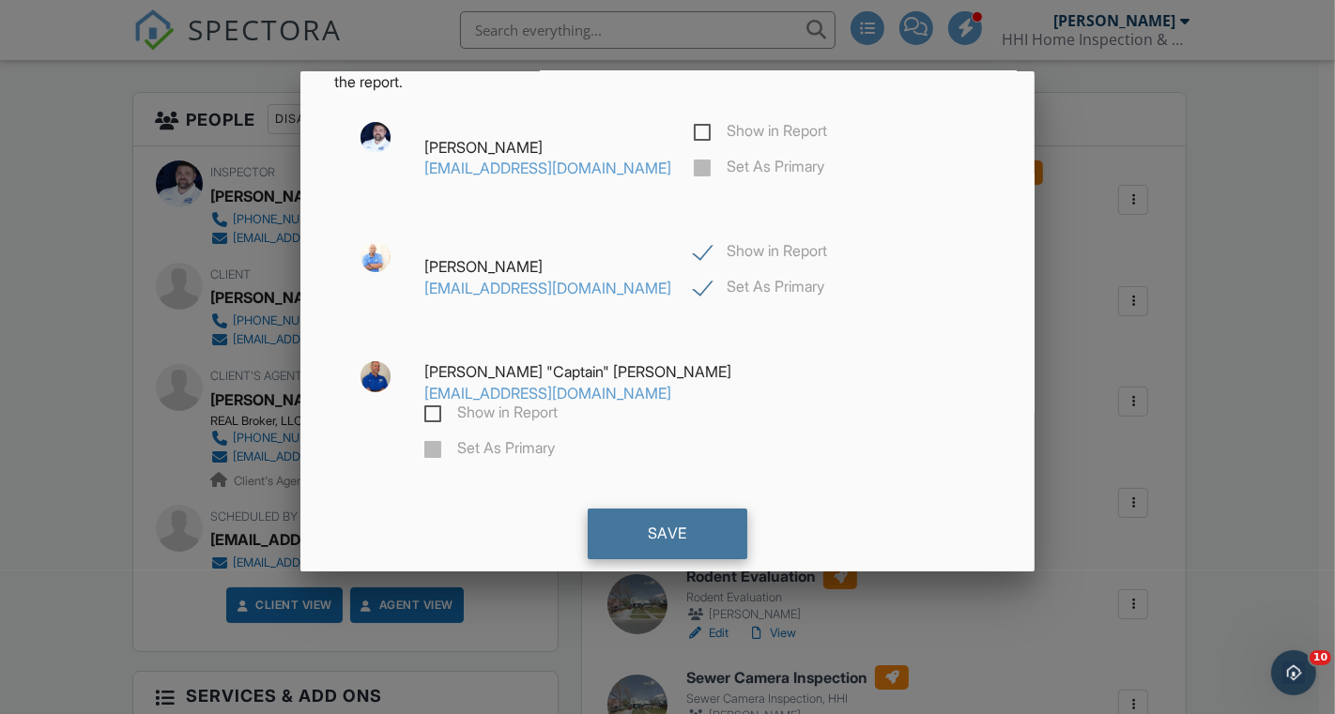
click at [694, 509] on div "Save" at bounding box center [668, 534] width 160 height 51
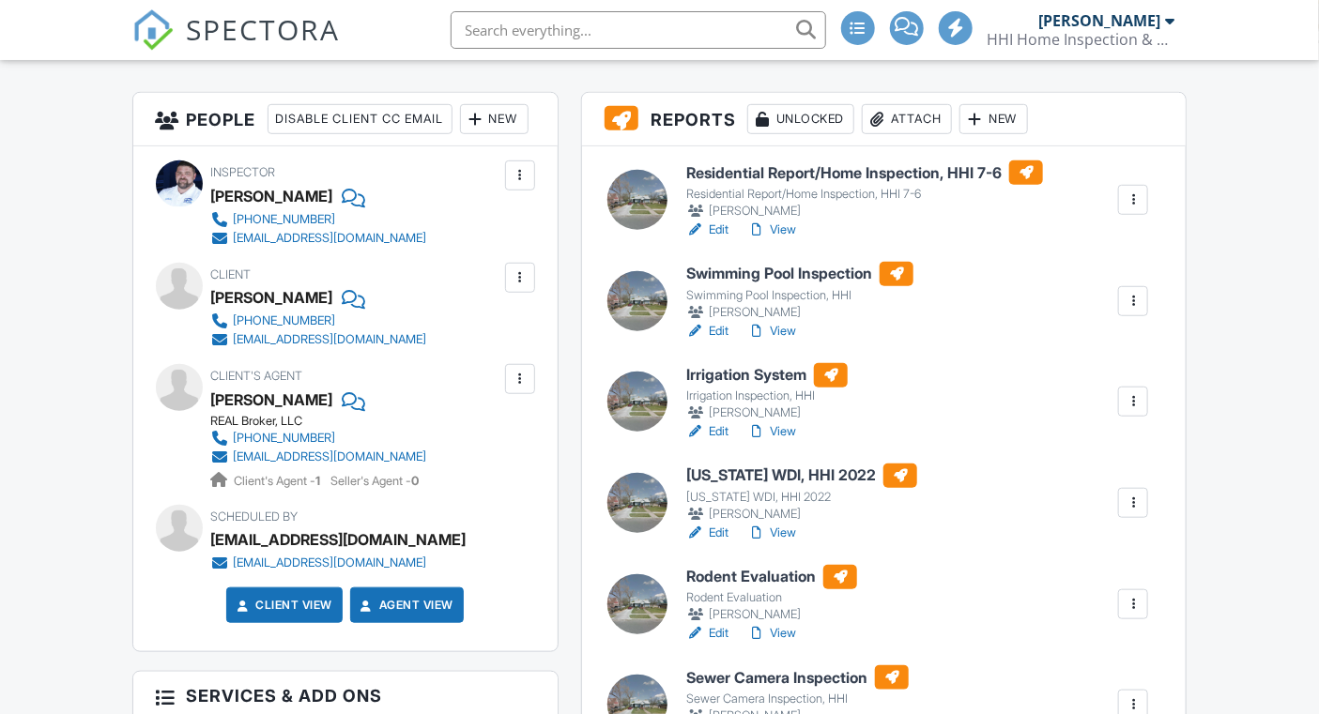
scroll to position [458, 0]
click at [1142, 605] on div at bounding box center [1133, 604] width 19 height 19
click at [1092, 693] on link "Assign Inspectors" at bounding box center [1071, 693] width 139 height 21
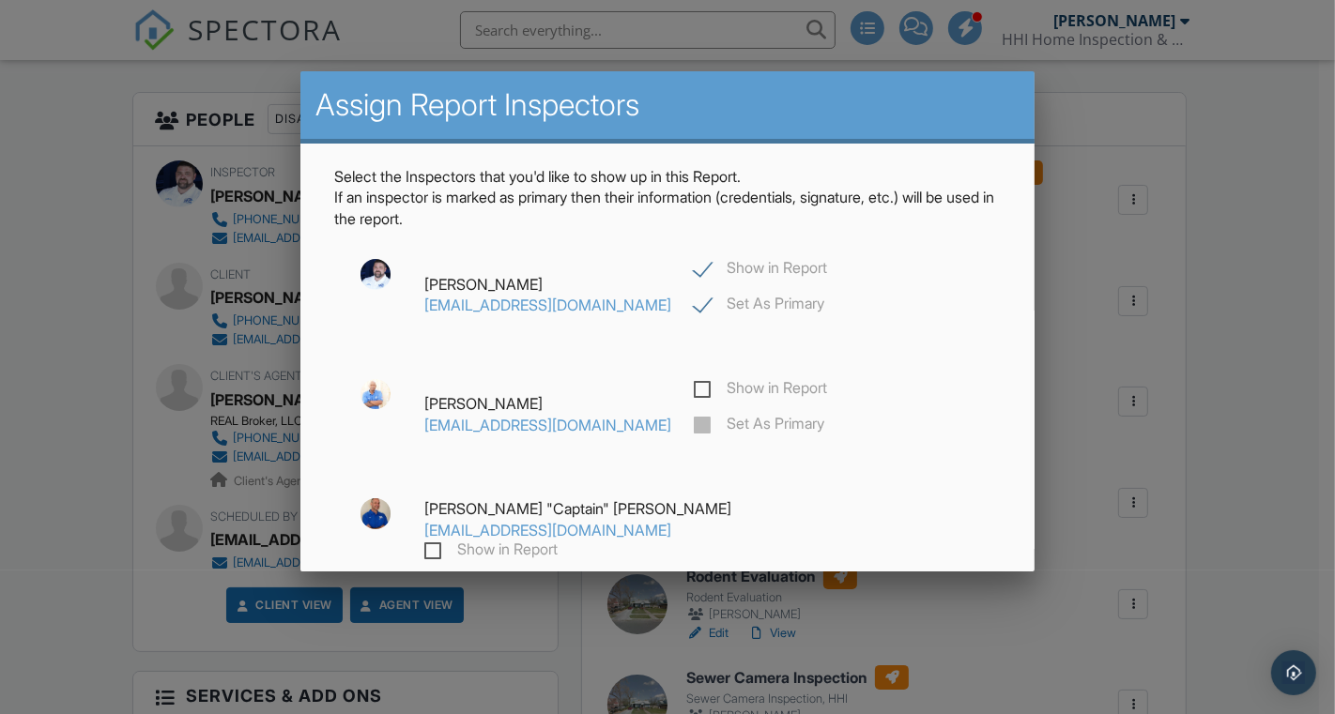
click at [694, 268] on label "Show in Report" at bounding box center [760, 270] width 133 height 23
checkbox input "false"
click at [694, 386] on label "Show in Report" at bounding box center [760, 390] width 133 height 23
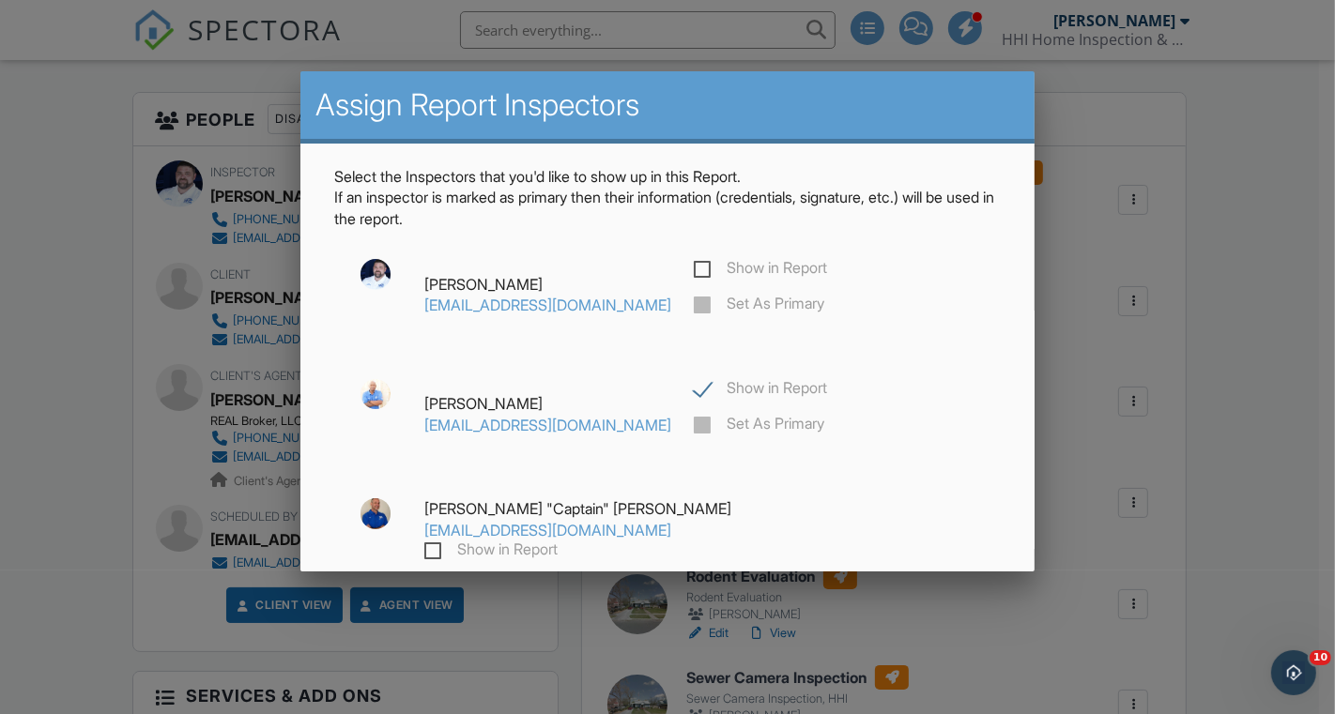
checkbox input "true"
click at [694, 422] on label "Set As Primary" at bounding box center [759, 426] width 130 height 23
checkbox input "true"
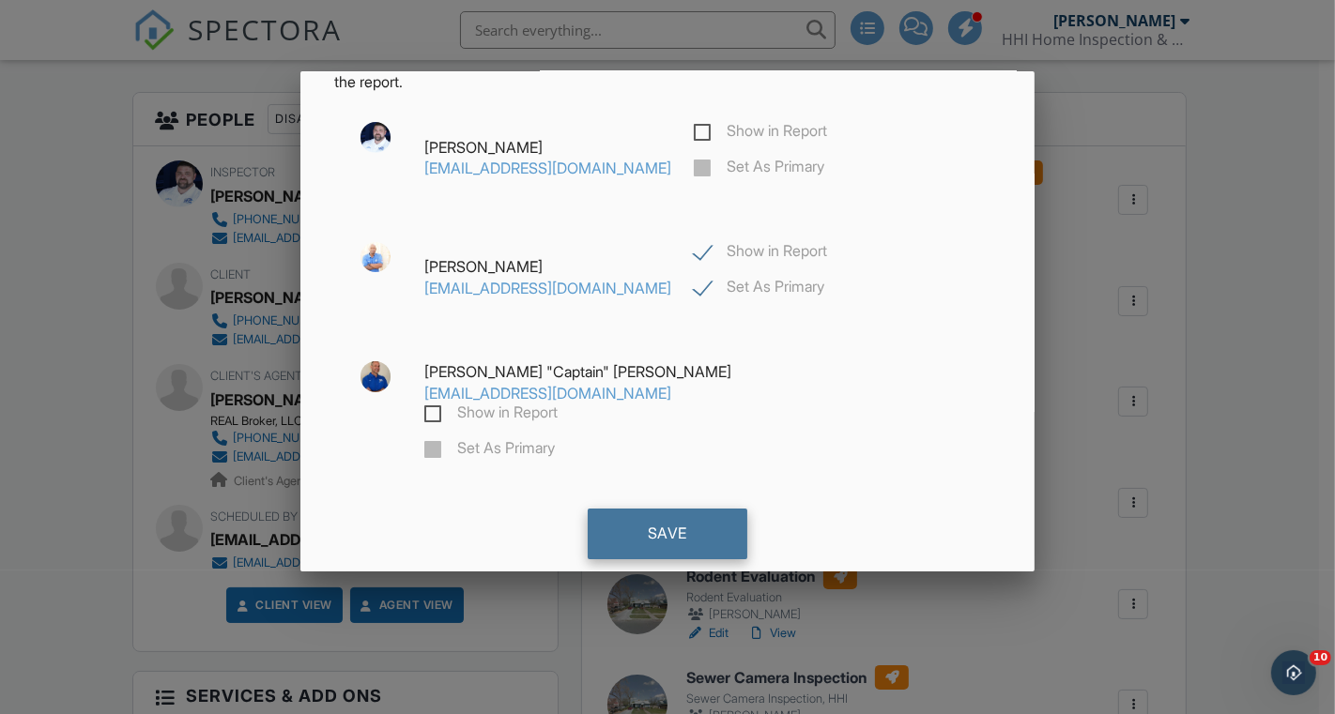
click at [660, 509] on div "Save" at bounding box center [668, 534] width 160 height 51
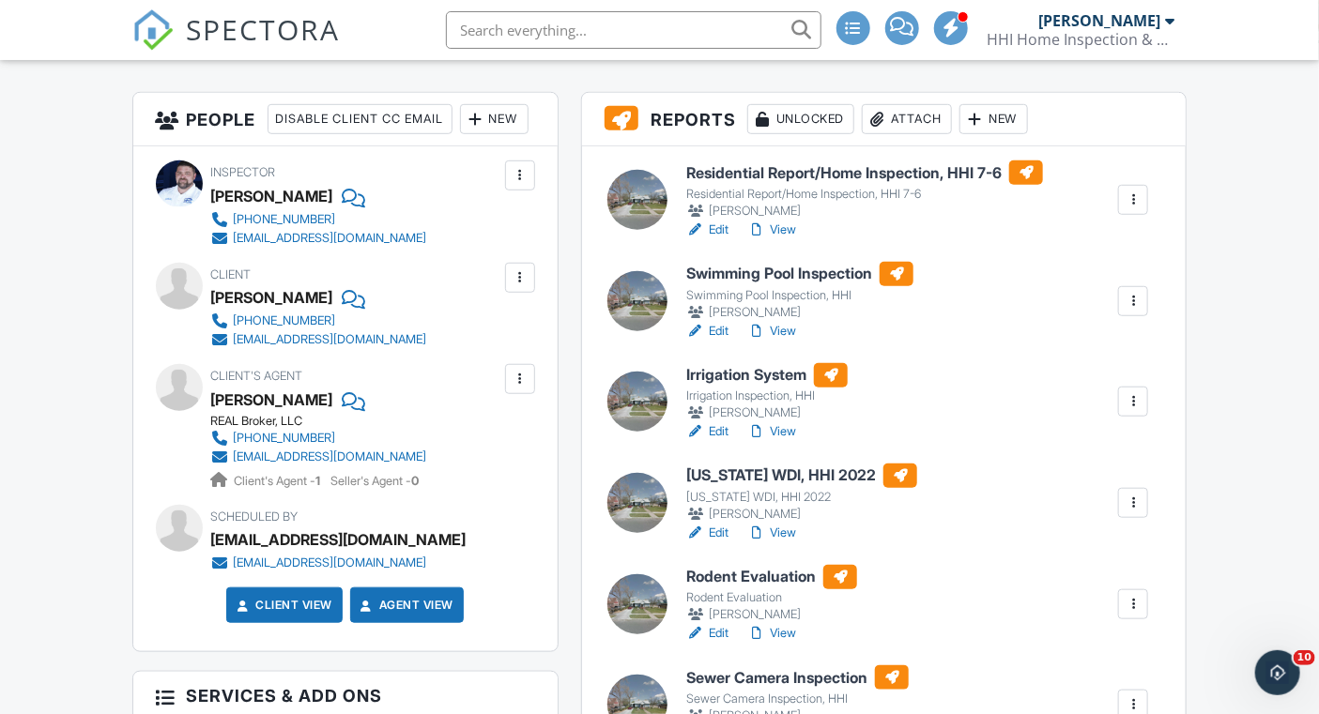
click at [721, 527] on link "Edit" at bounding box center [707, 533] width 42 height 19
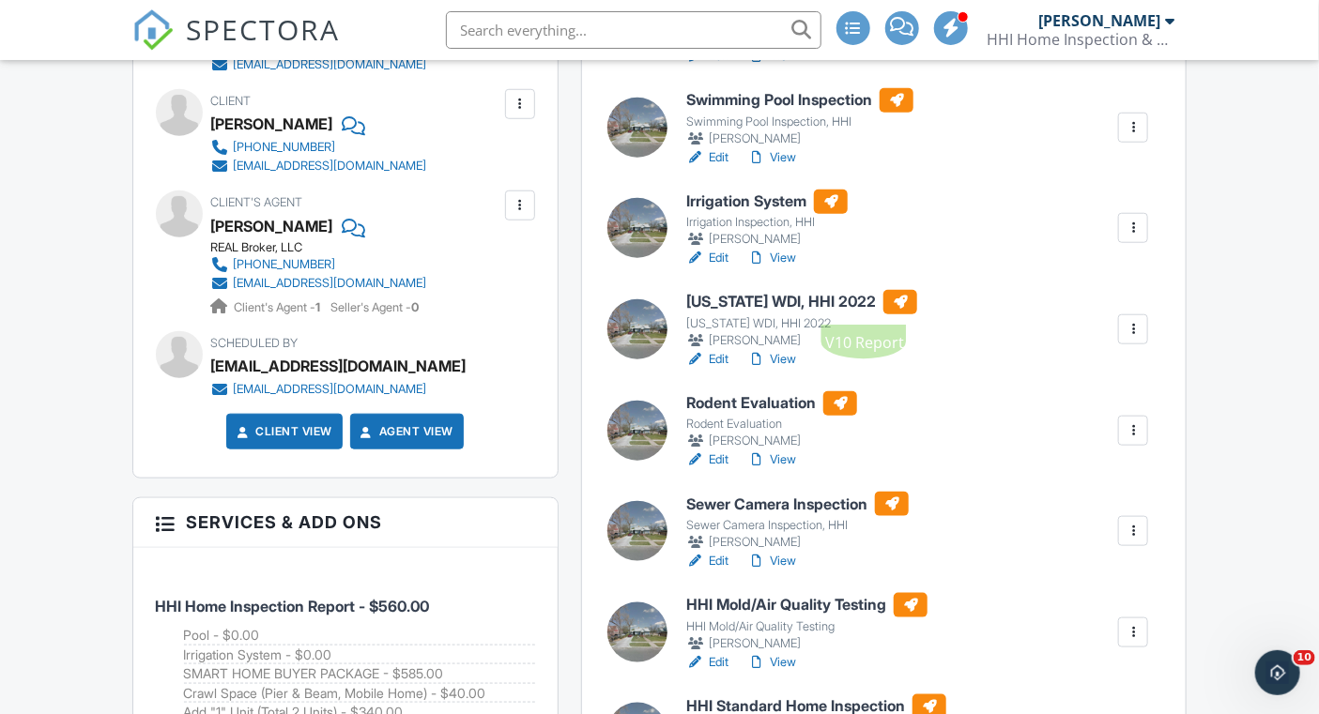
scroll to position [706, 0]
